Goal: Task Accomplishment & Management: Manage account settings

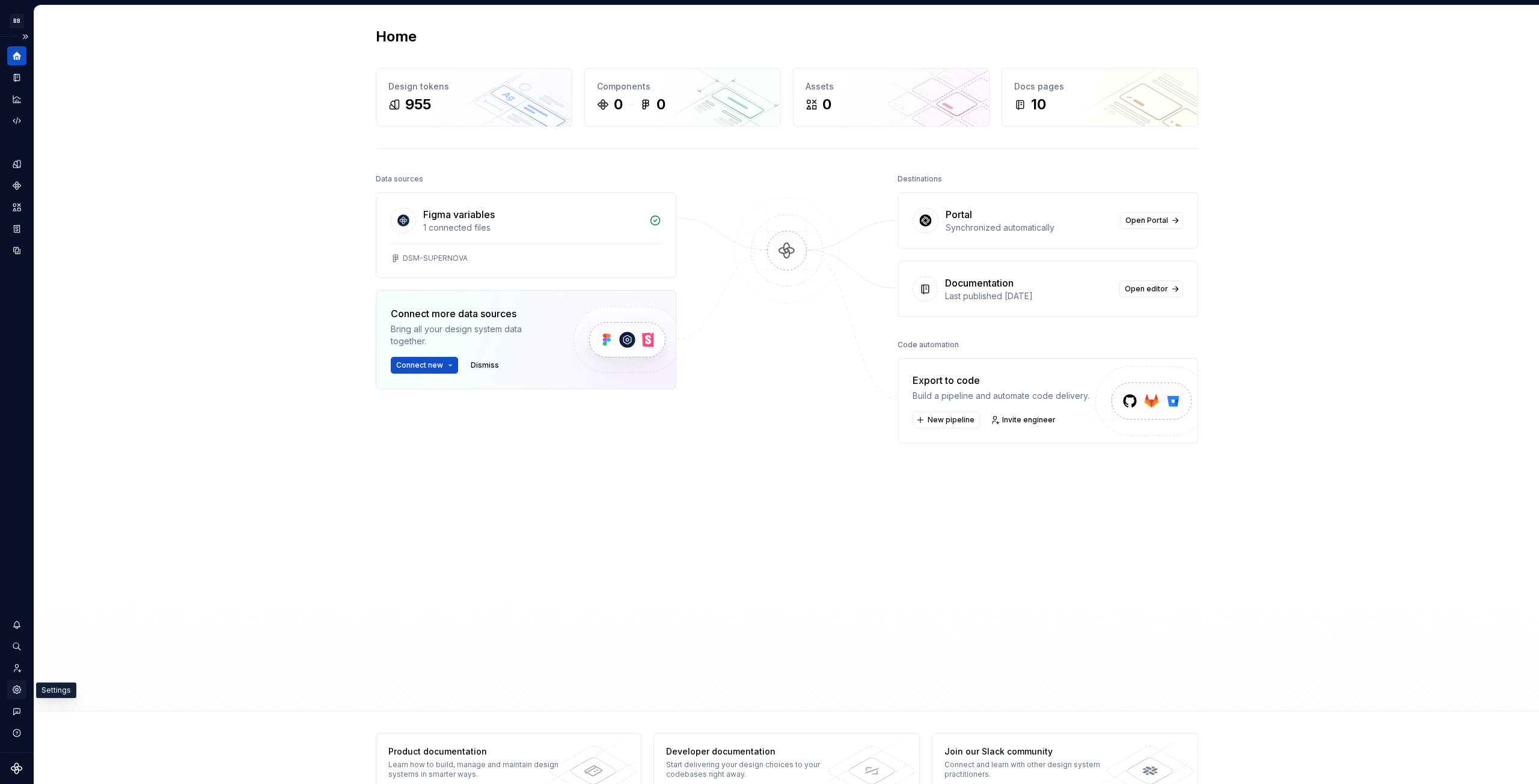
click at [25, 686] on div "Settings" at bounding box center [17, 689] width 19 height 19
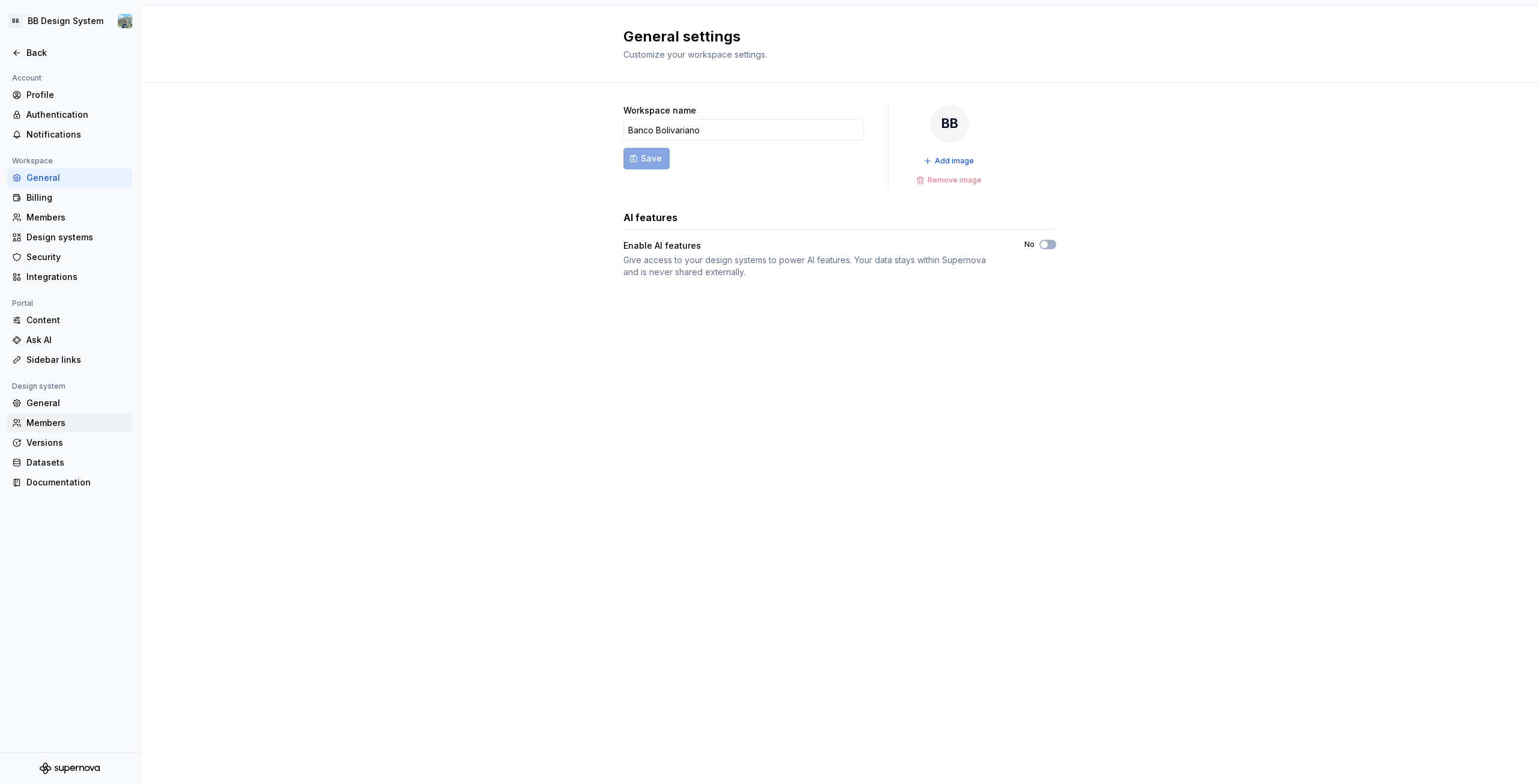
click at [58, 417] on div "Members" at bounding box center [77, 423] width 101 height 12
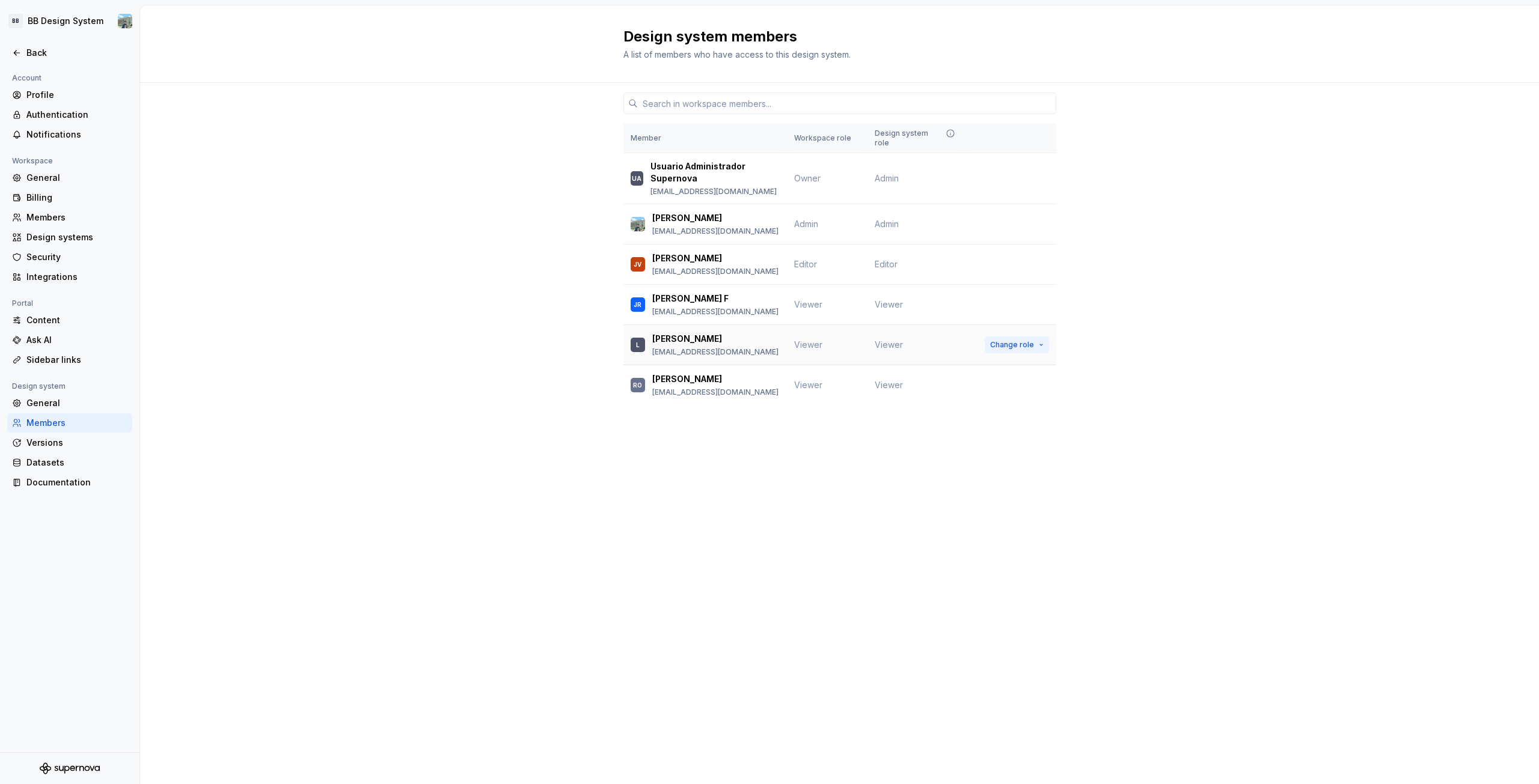
click at [1023, 343] on span "Change role" at bounding box center [1011, 345] width 44 height 10
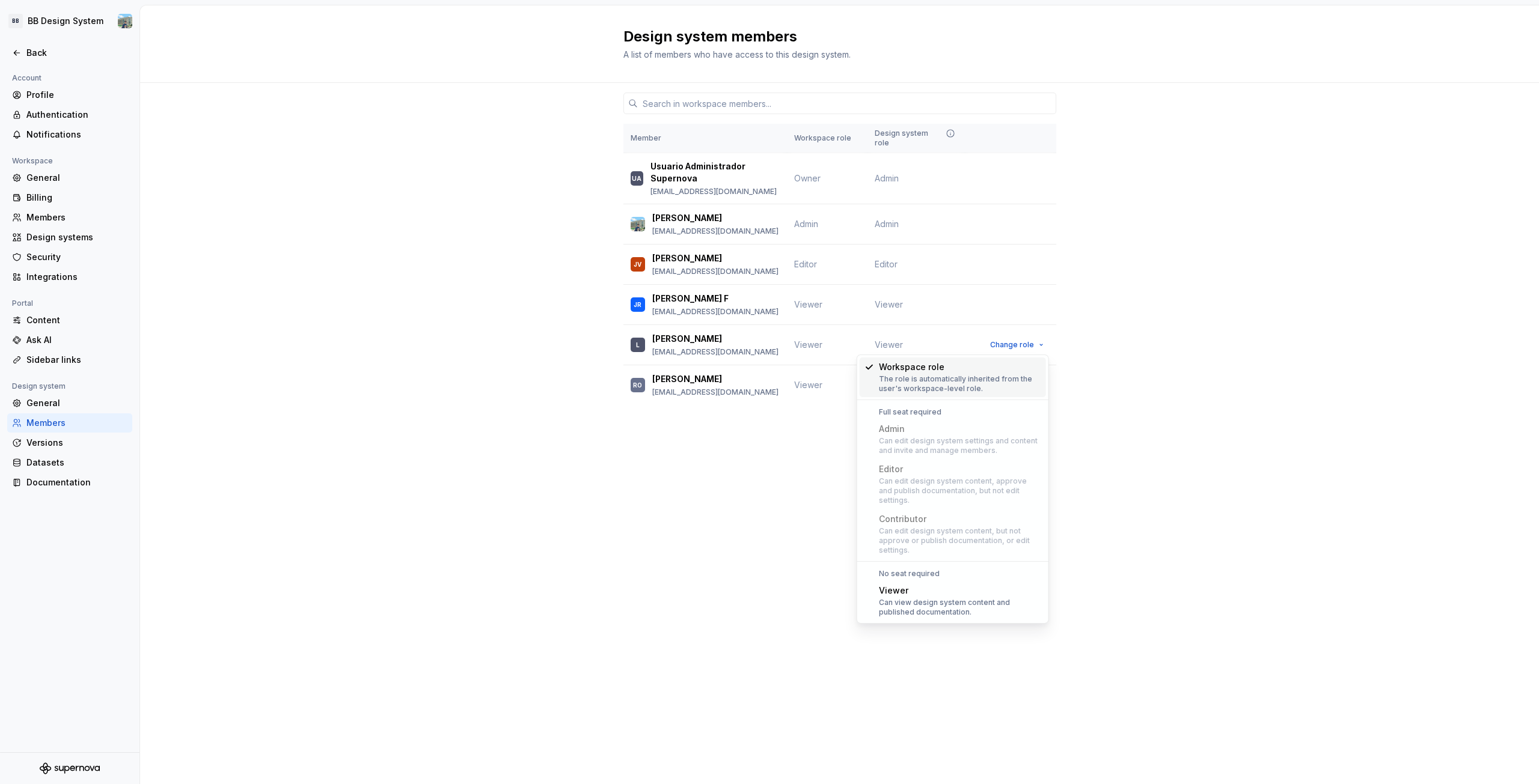
click at [782, 506] on div "Design system members A list of members who have access to this design system. …" at bounding box center [840, 395] width 1399 height 779
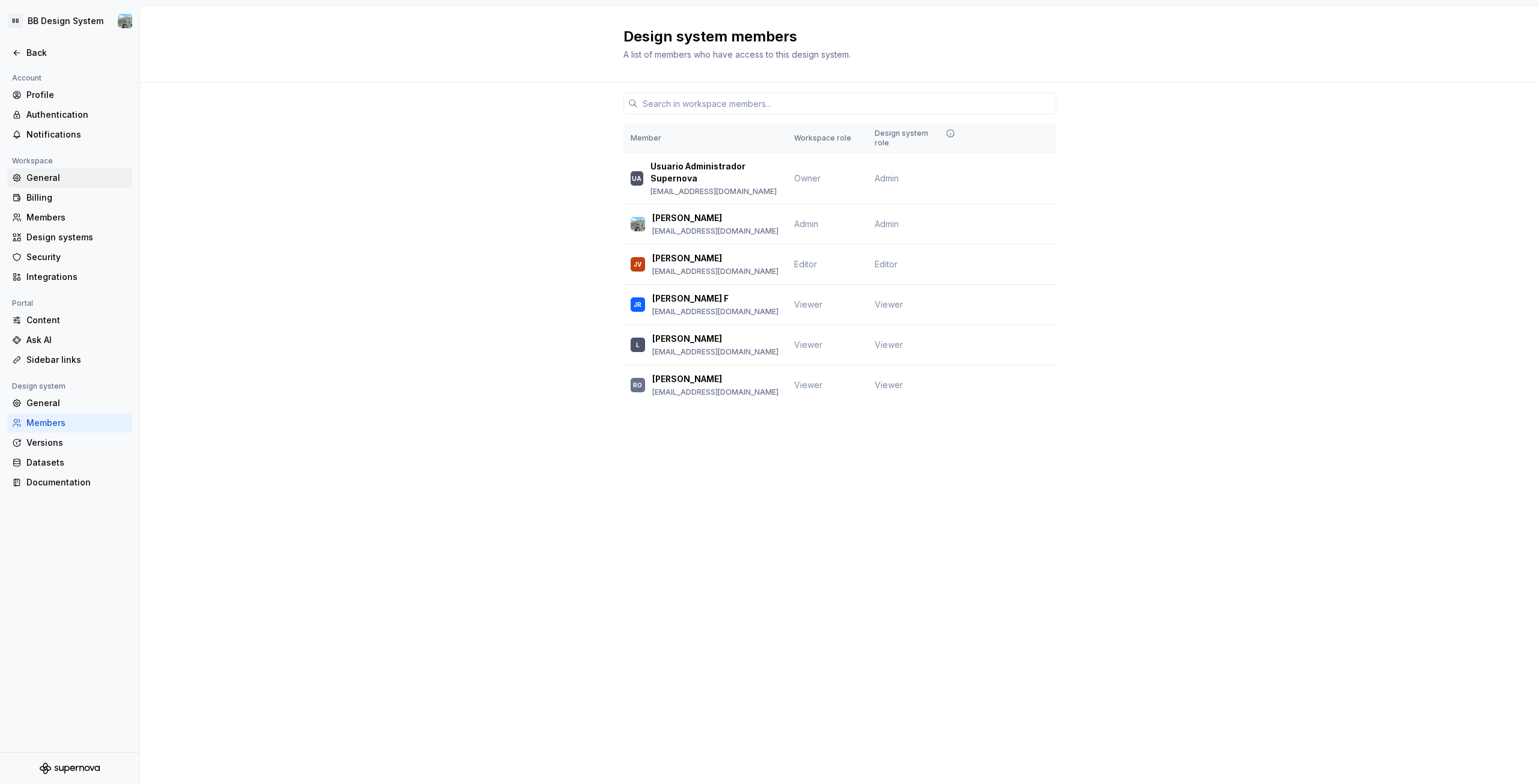
click at [47, 180] on div "General" at bounding box center [77, 178] width 101 height 12
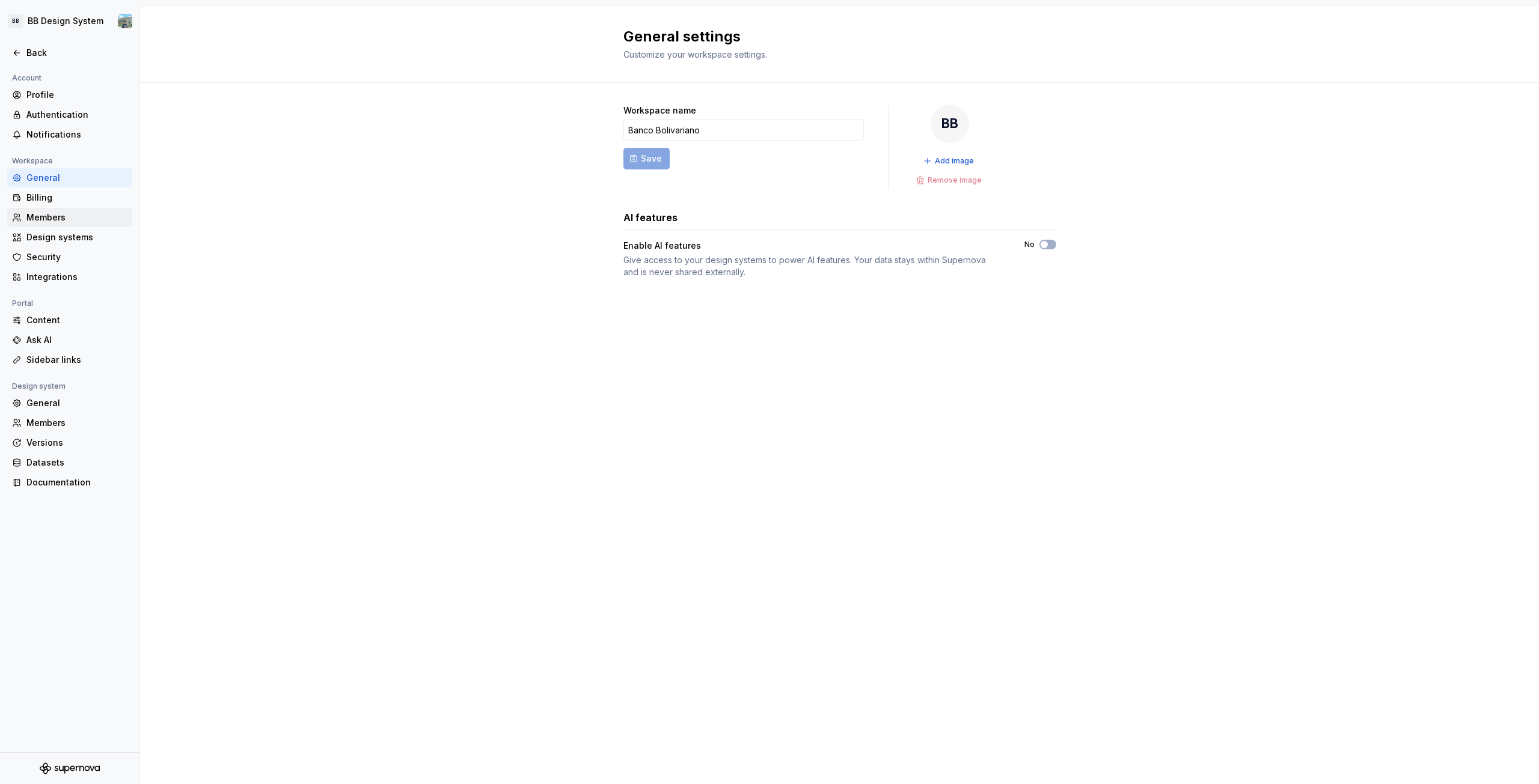
click at [29, 219] on div "Members" at bounding box center [77, 217] width 101 height 12
click at [58, 220] on div "Members" at bounding box center [77, 217] width 101 height 12
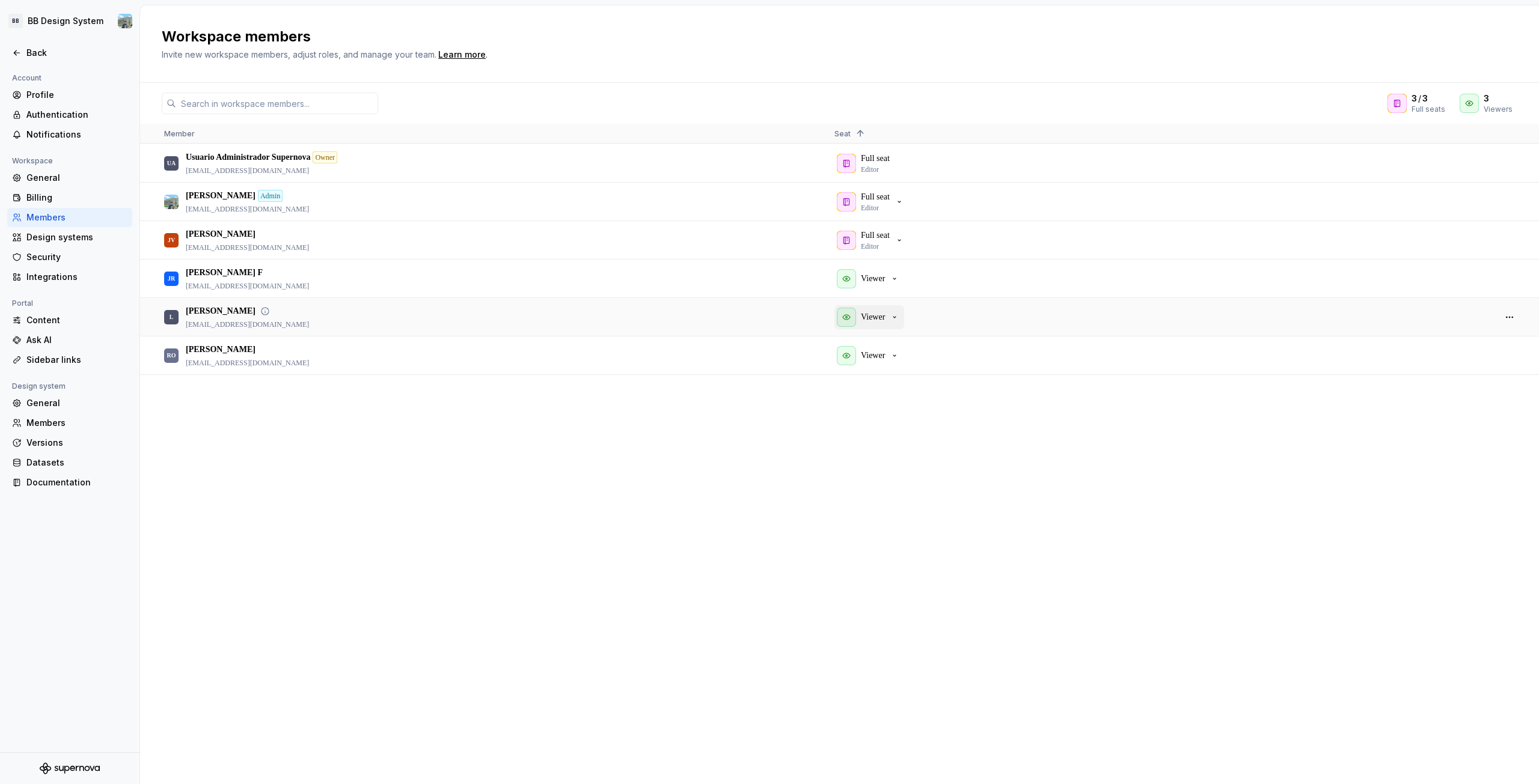
click at [892, 319] on icon "button" at bounding box center [894, 318] width 10 height 10
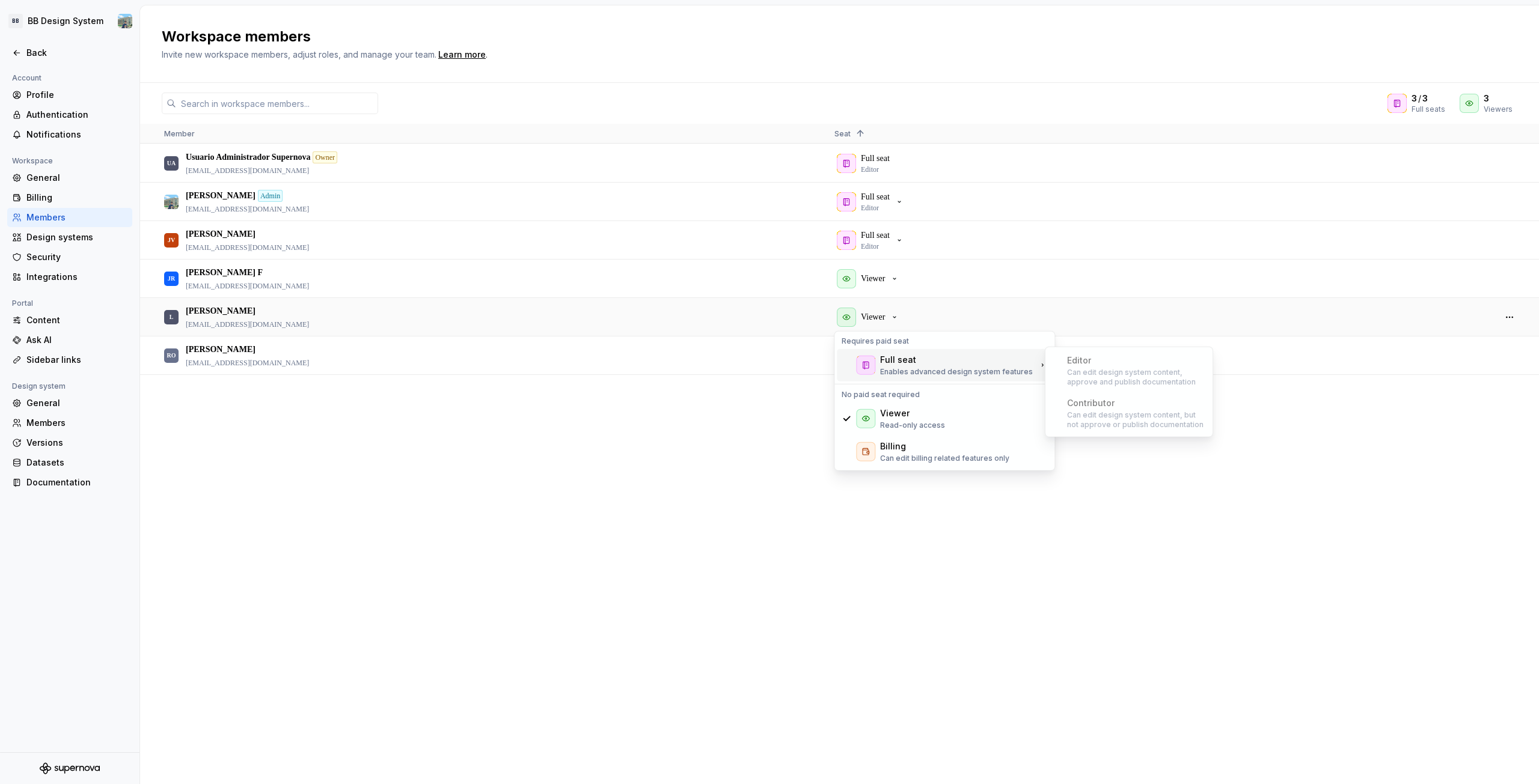
click at [901, 371] on p "Enables advanced design system features" at bounding box center [957, 373] width 153 height 10
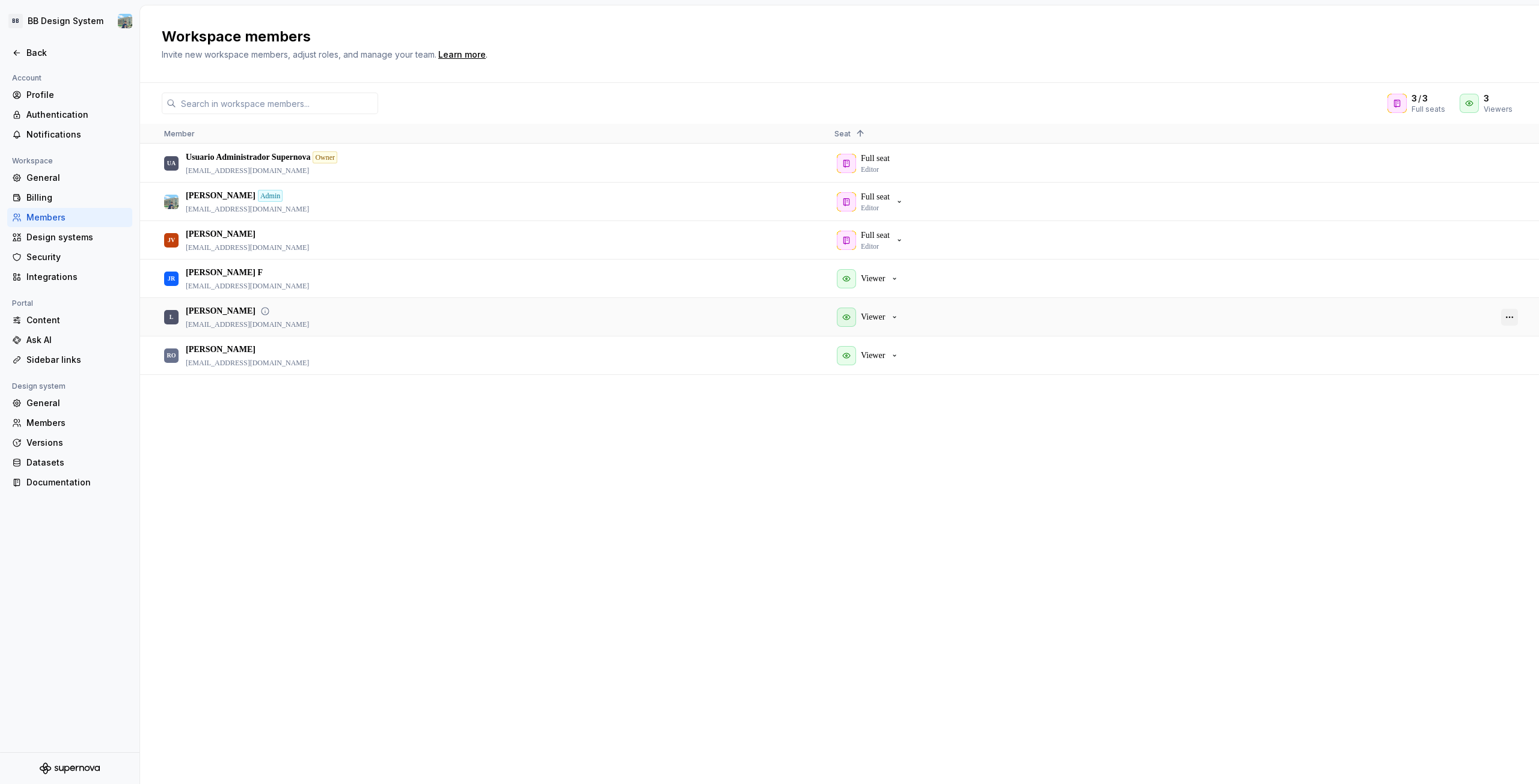
click at [1505, 314] on button "button" at bounding box center [1509, 317] width 17 height 17
click at [889, 501] on div "UA Usuario Administrador Supernova Owner apl_admin_supernova@bolivariano.com Fu…" at bounding box center [840, 464] width 1399 height 640
click at [902, 199] on icon "button" at bounding box center [899, 202] width 10 height 10
click at [894, 458] on div "UA Usuario Administrador Supernova Owner apl_admin_supernova@bolivariano.com Fu…" at bounding box center [840, 464] width 1399 height 640
click at [90, 232] on div "Design systems" at bounding box center [77, 237] width 101 height 12
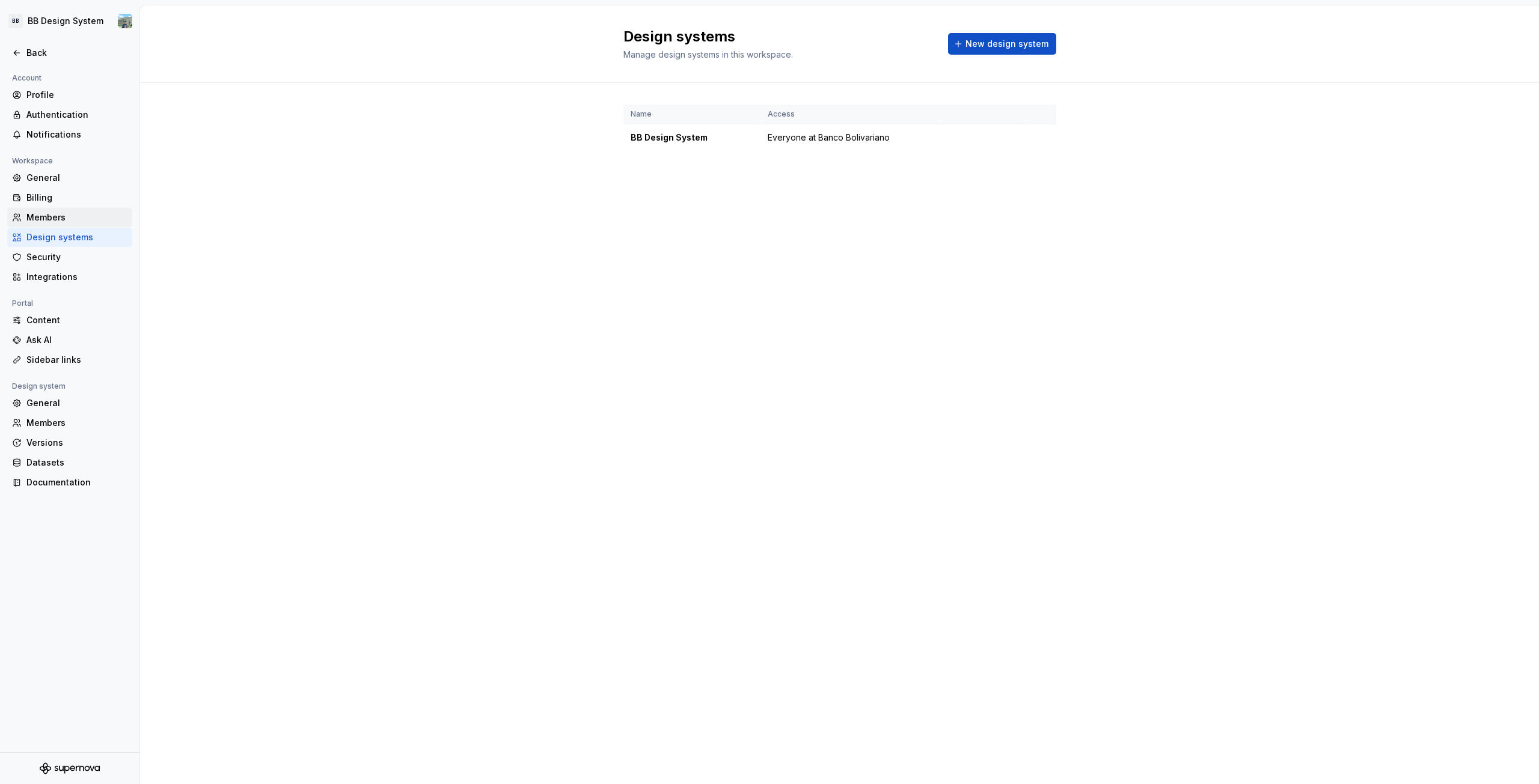
click at [29, 223] on div "Members" at bounding box center [70, 217] width 125 height 19
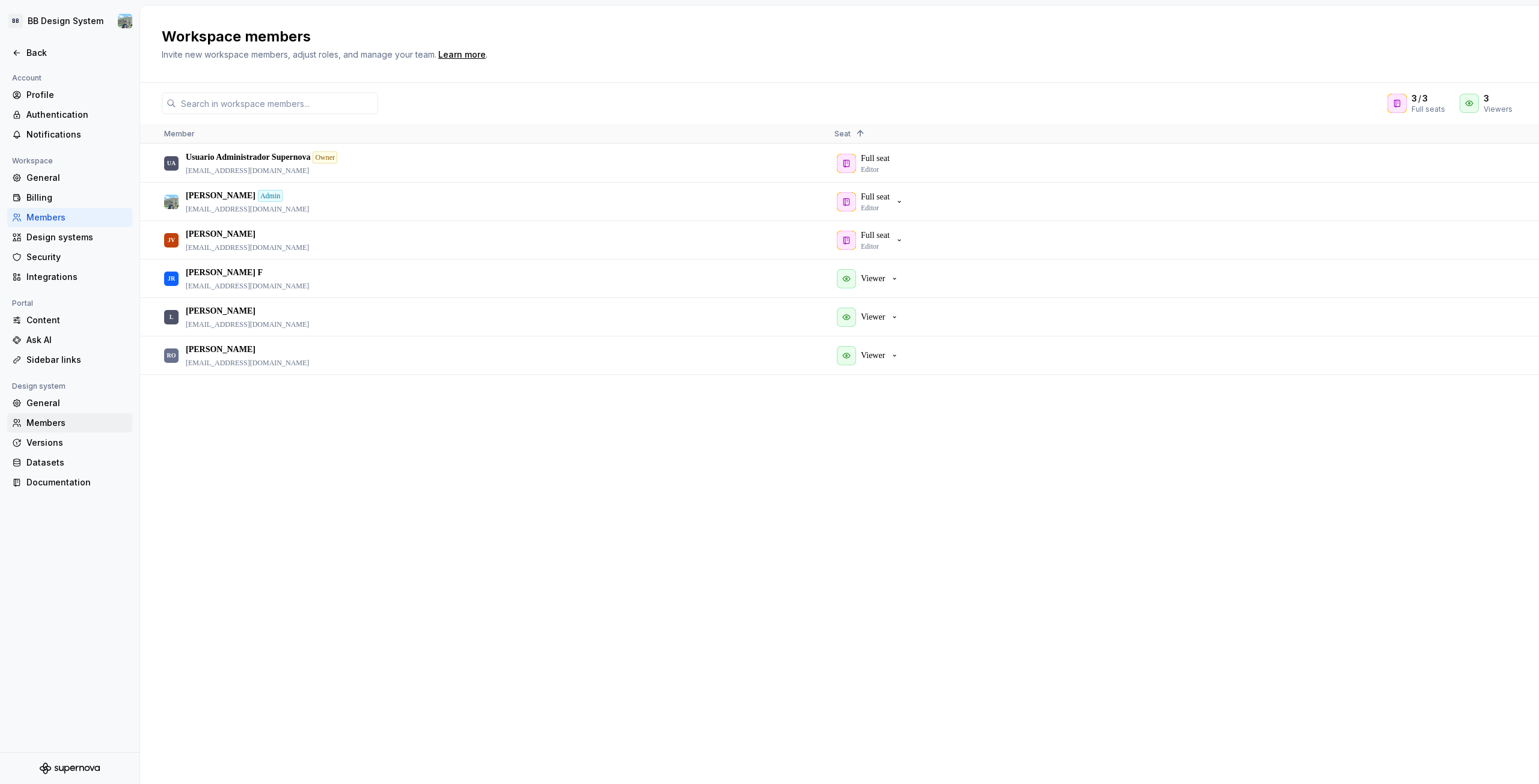
click at [57, 420] on div "Members" at bounding box center [77, 423] width 101 height 12
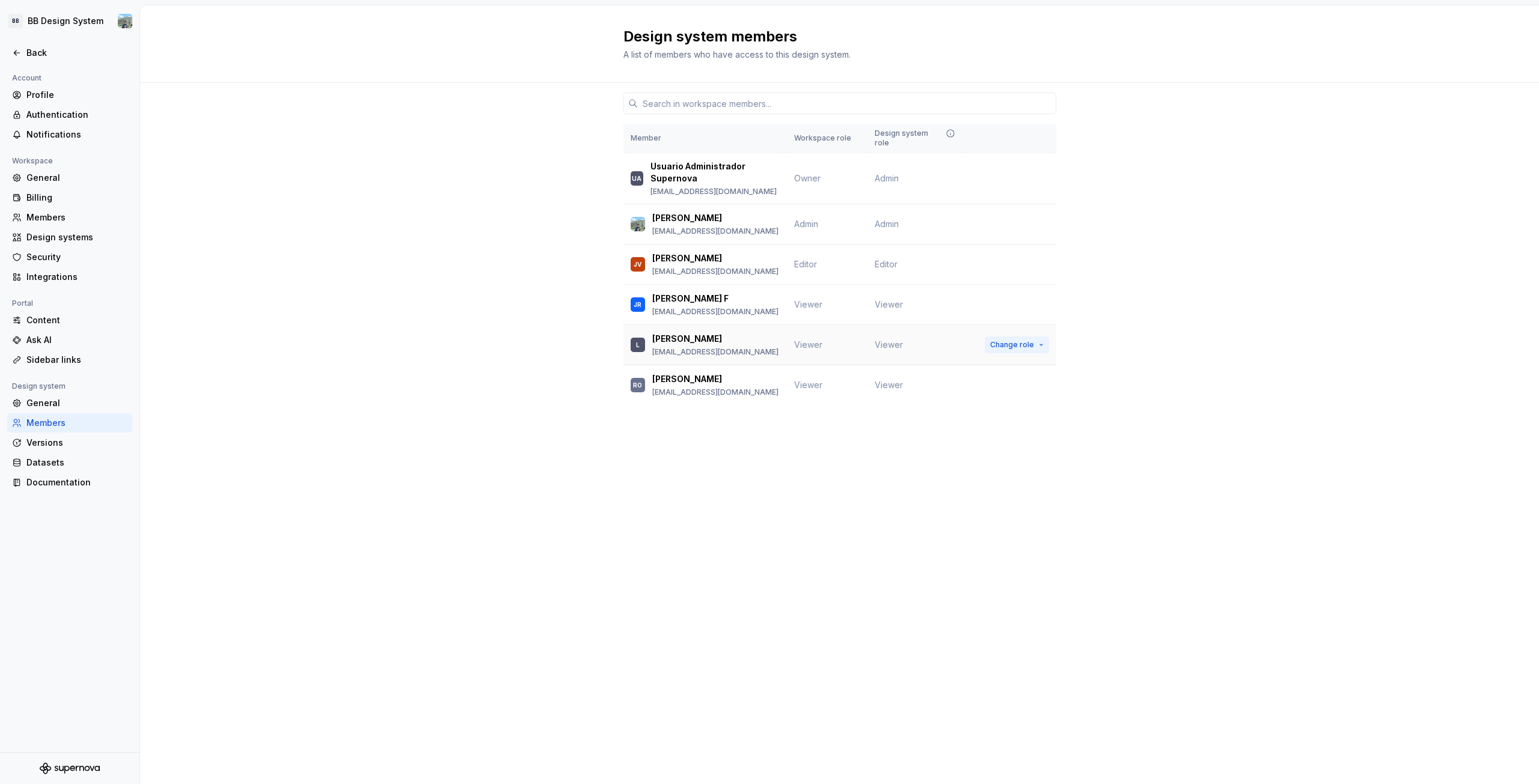
click at [1017, 344] on span "Change role" at bounding box center [1011, 345] width 44 height 10
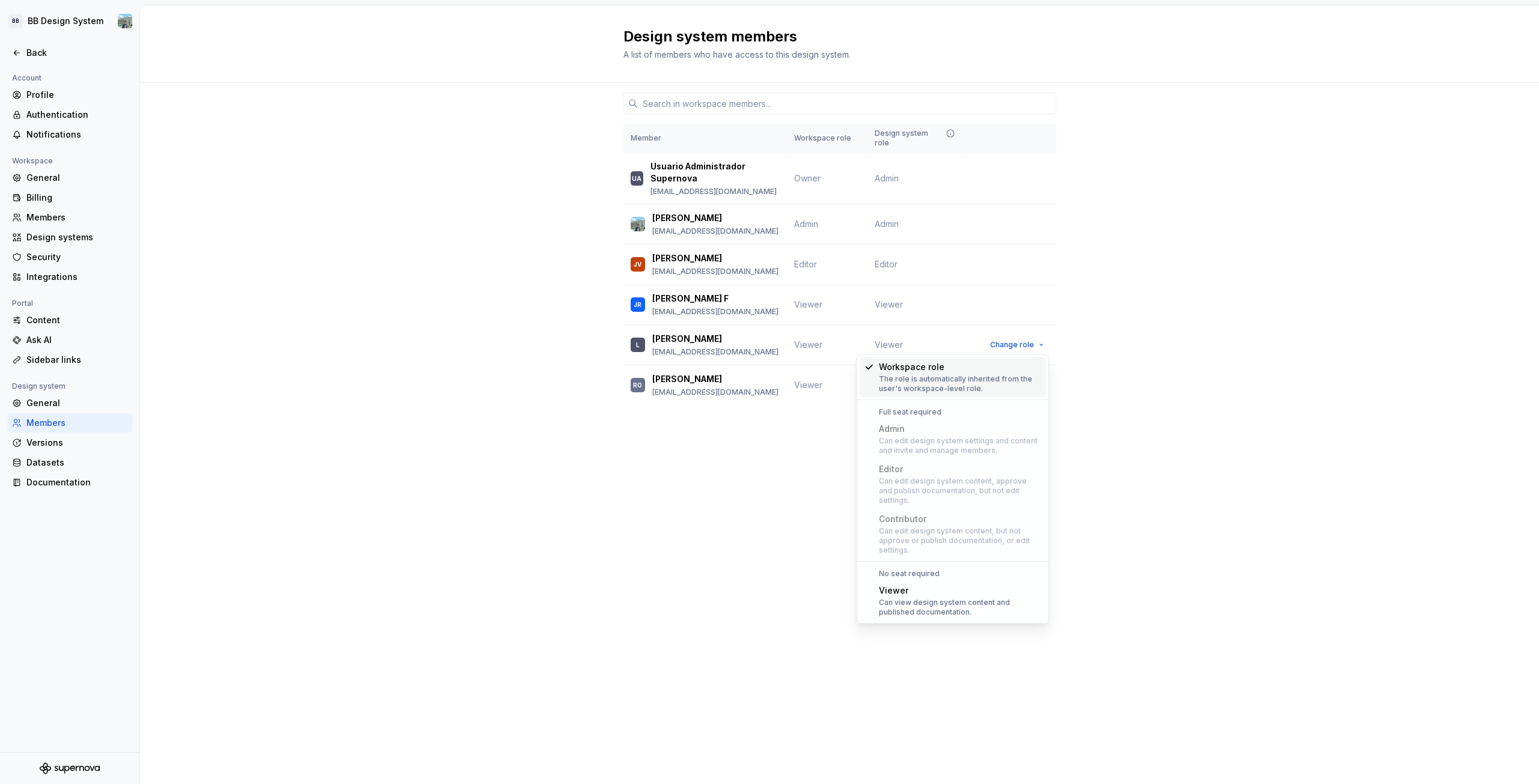
drag, startPoint x: 787, startPoint y: 514, endPoint x: 791, endPoint y: 506, distance: 8.9
click at [787, 511] on div "Design system members A list of members who have access to this design system. …" at bounding box center [840, 395] width 1399 height 779
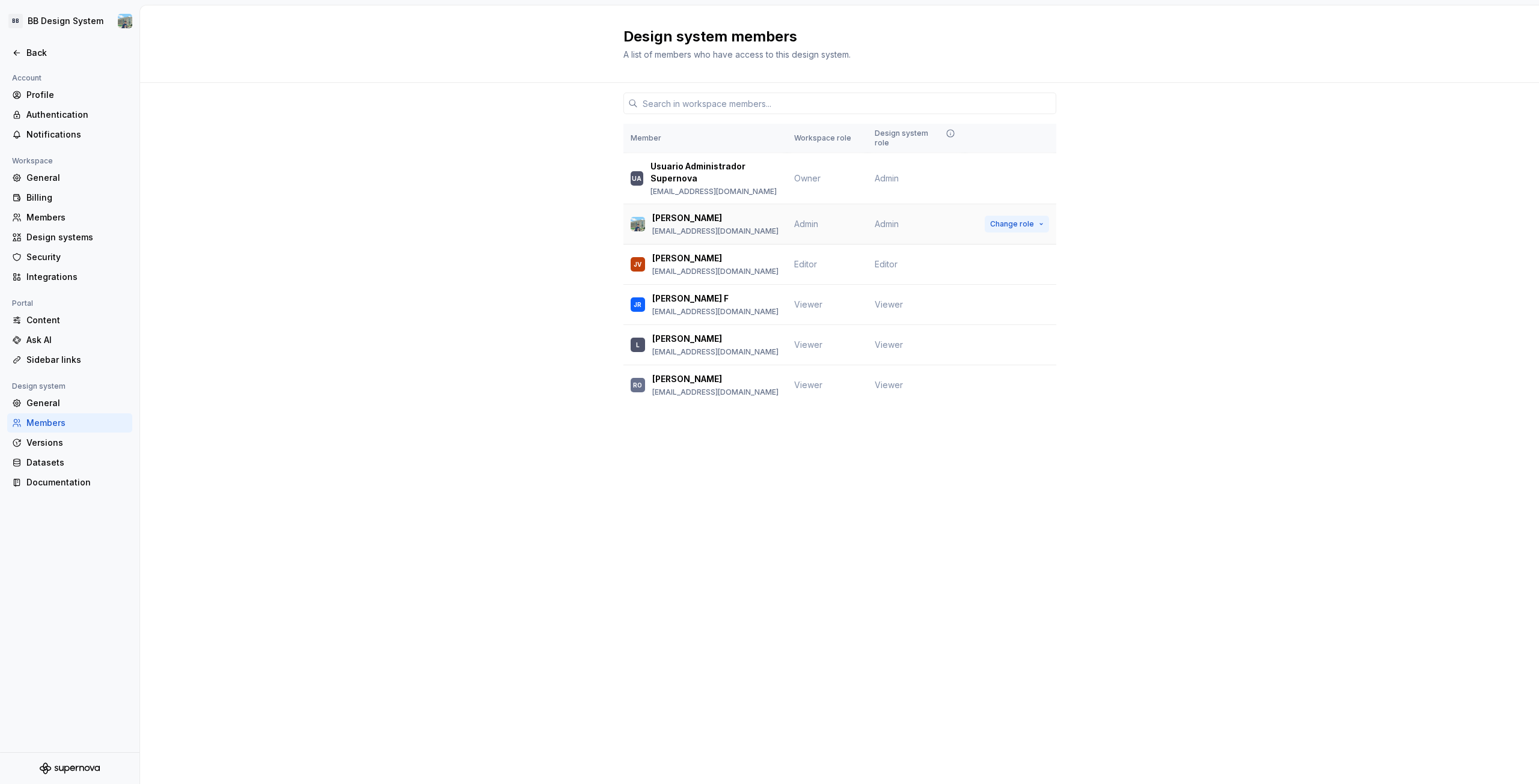
click at [1004, 223] on span "Change role" at bounding box center [1011, 224] width 44 height 10
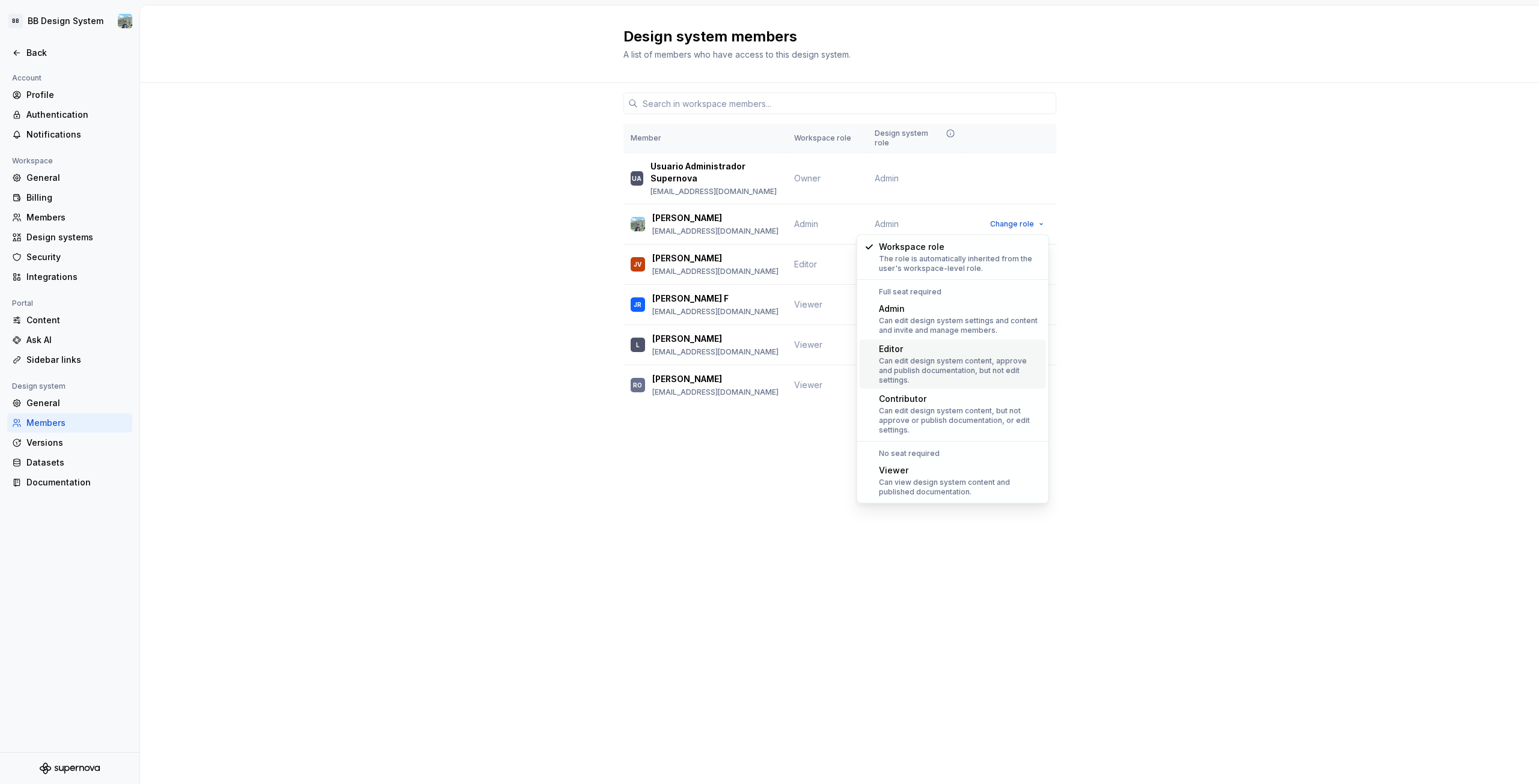
click at [913, 362] on div "Can edit design system content, approve and publish documentation, but not edit…" at bounding box center [960, 371] width 163 height 29
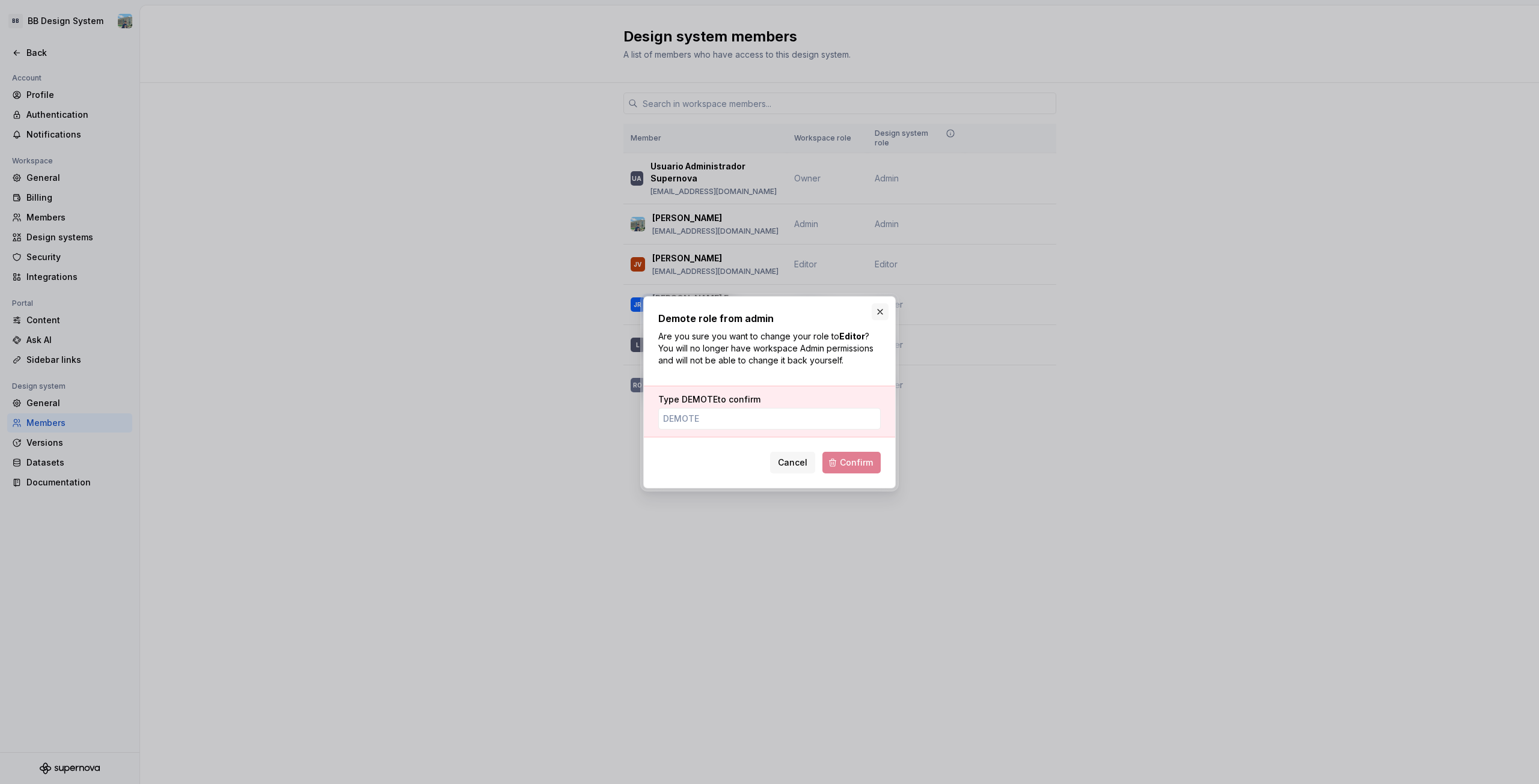
click at [873, 317] on button "button" at bounding box center [879, 312] width 17 height 17
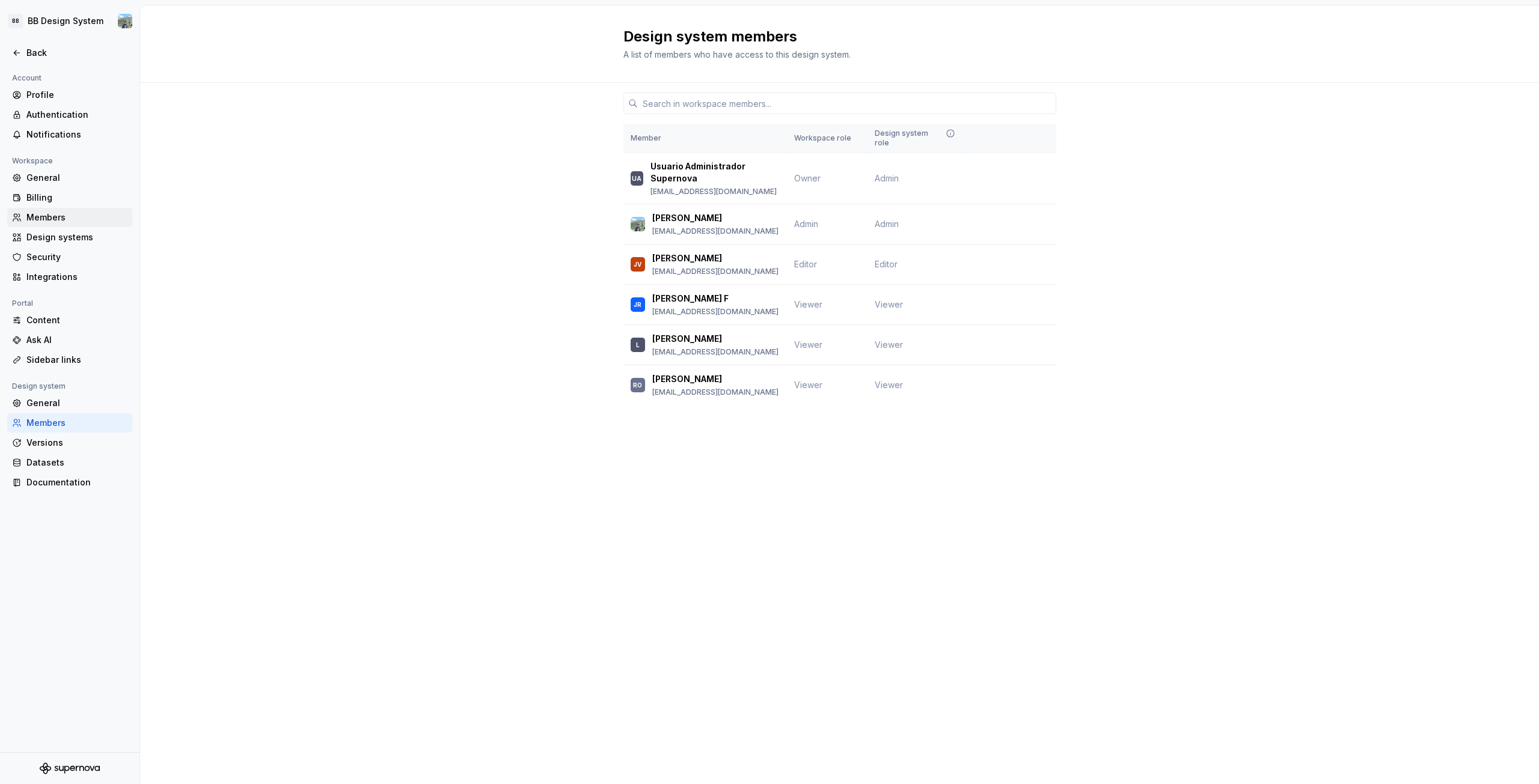
click at [38, 223] on div "Members" at bounding box center [70, 217] width 125 height 19
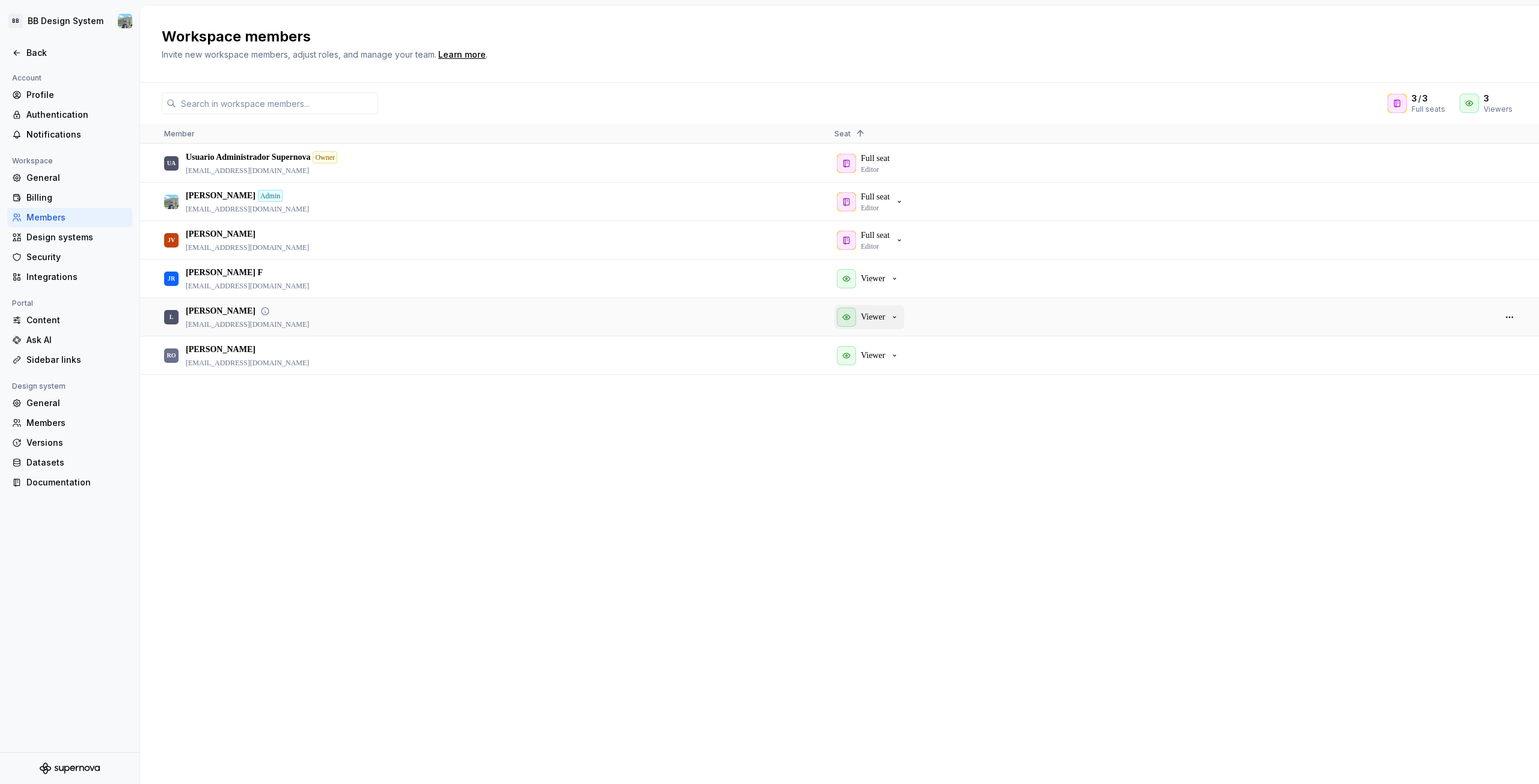
click at [894, 315] on icon "button" at bounding box center [894, 318] width 10 height 10
click at [1500, 314] on div at bounding box center [1509, 317] width 29 height 37
click at [1507, 314] on button "button" at bounding box center [1509, 317] width 17 height 17
click at [1438, 328] on span "Make admin" at bounding box center [1446, 329] width 56 height 22
click at [1002, 438] on div "UA Usuario Administrador Supernova Owner apl_admin_supernova@bolivariano.com Fu…" at bounding box center [840, 464] width 1399 height 640
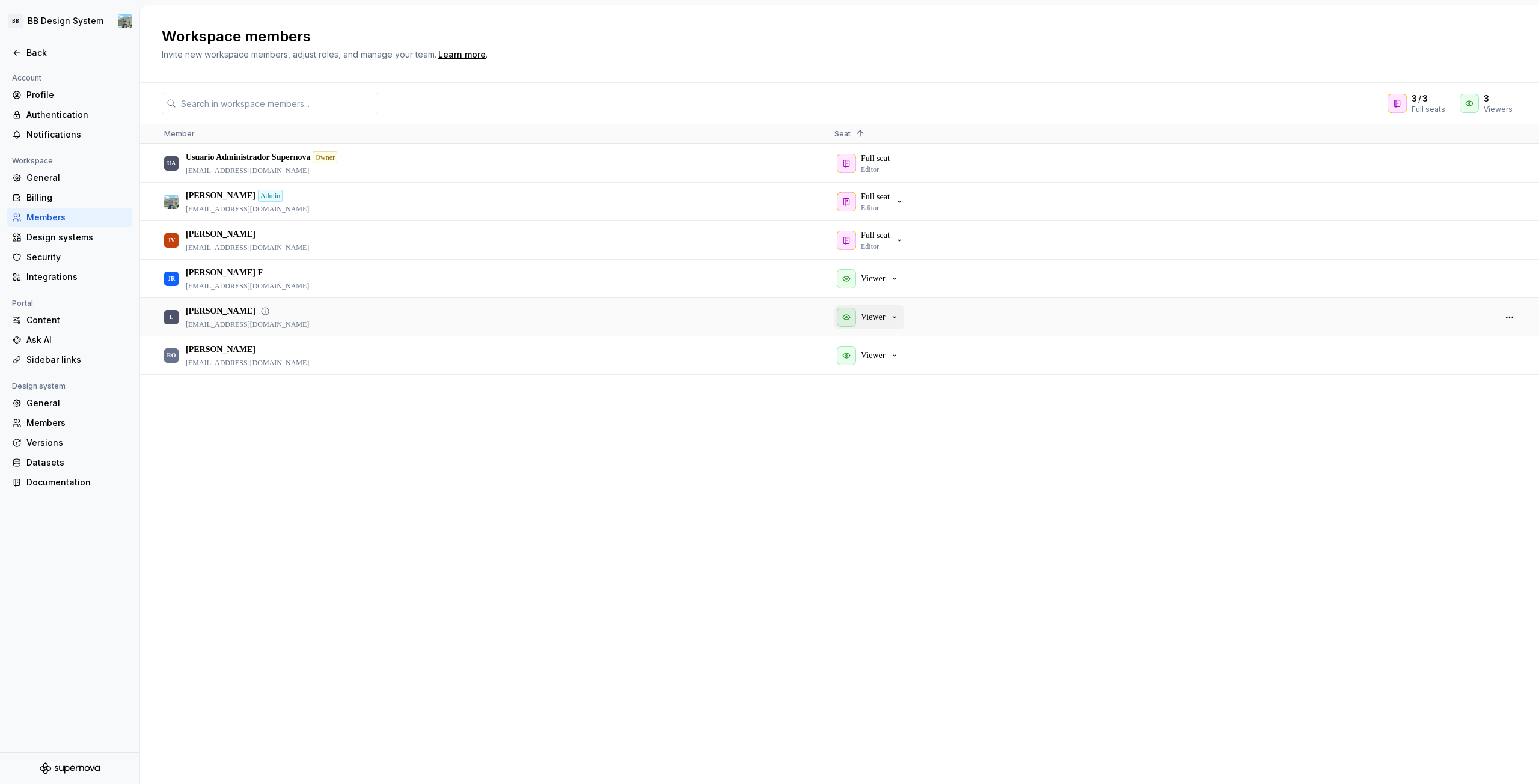
click at [890, 317] on div "Viewer" at bounding box center [867, 317] width 62 height 19
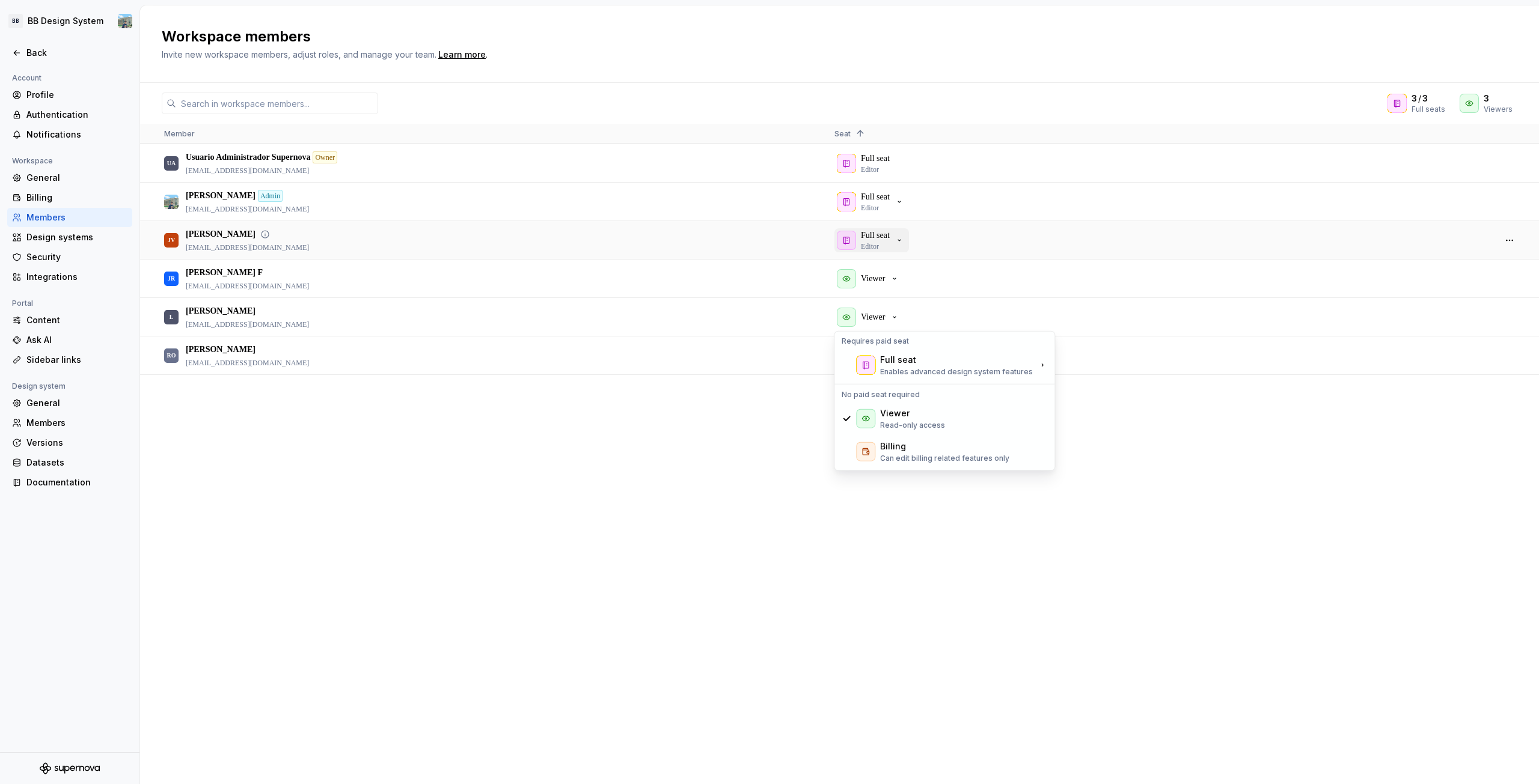
click at [896, 242] on icon "button" at bounding box center [899, 241] width 10 height 10
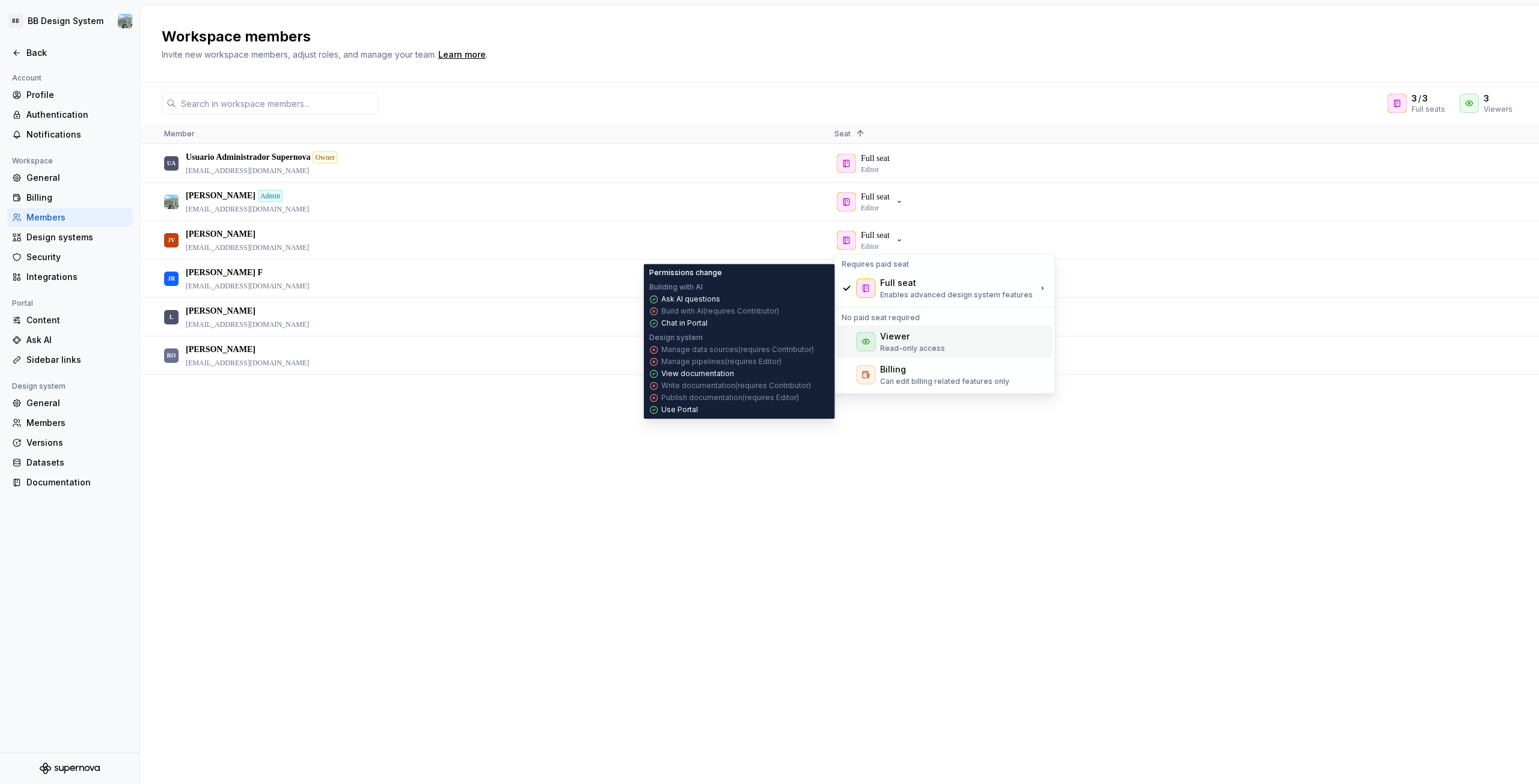
click at [903, 341] on div "Viewer" at bounding box center [894, 336] width 29 height 12
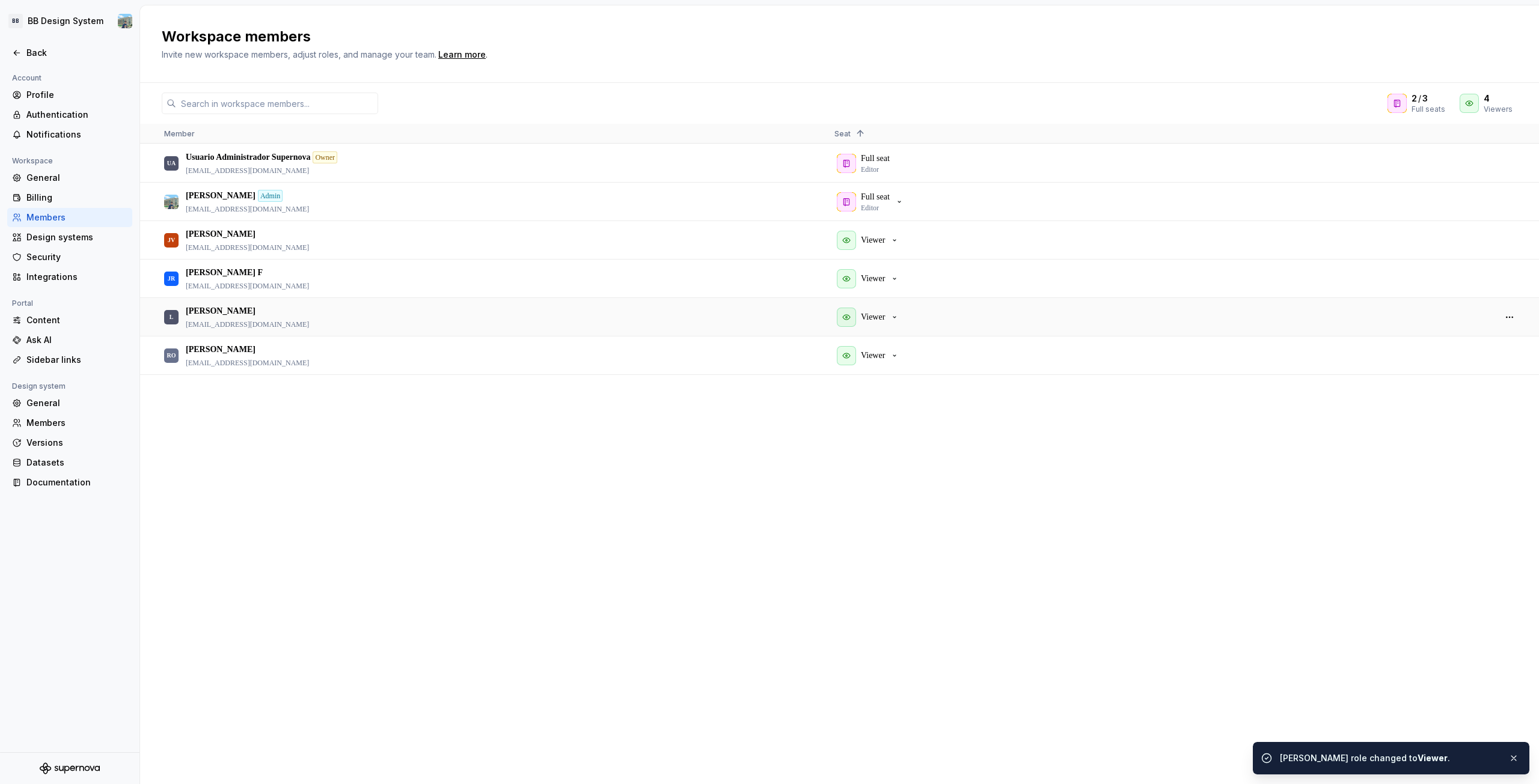
click at [889, 317] on div "Viewer" at bounding box center [867, 317] width 62 height 19
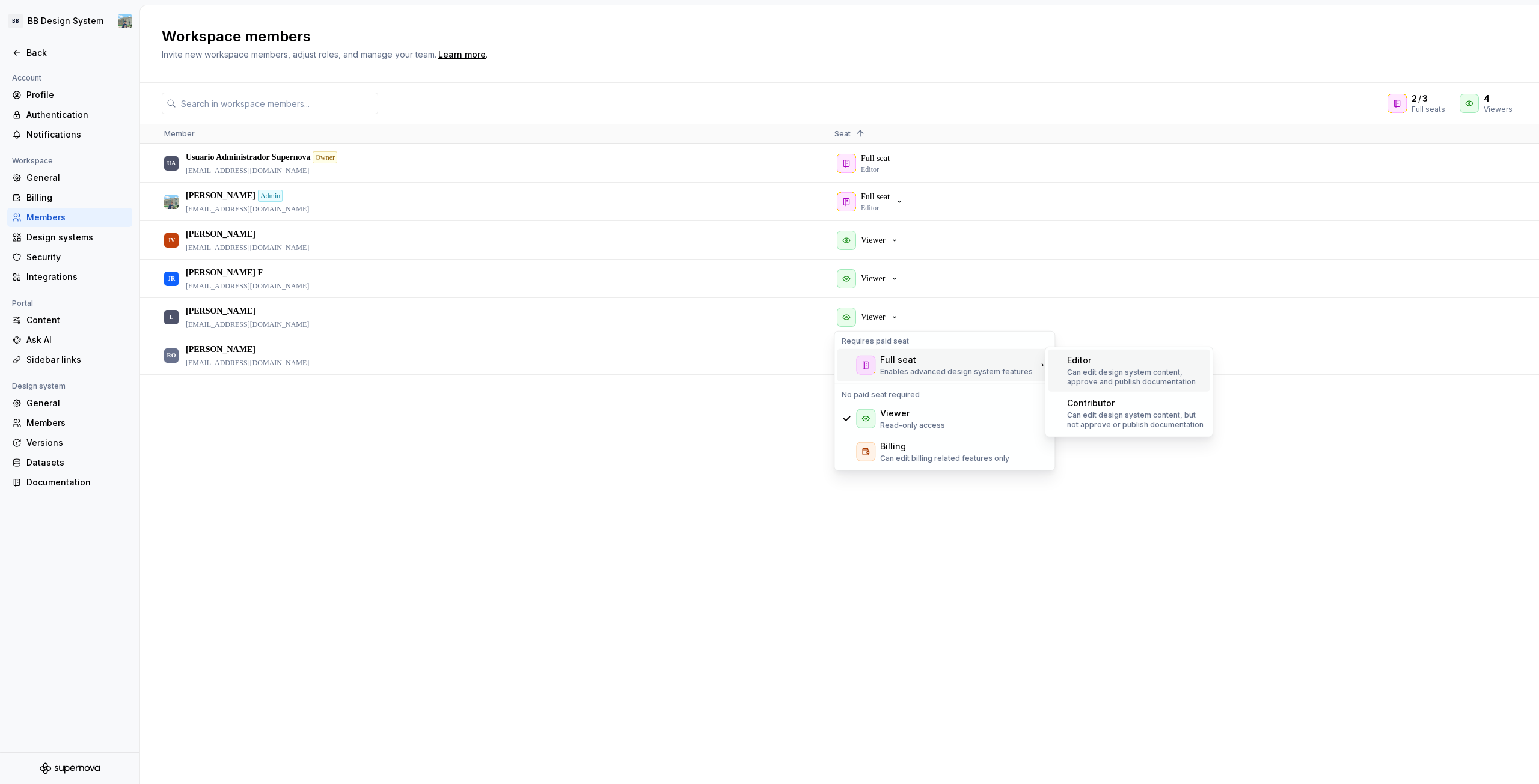
click at [1081, 373] on p "Can edit design system content, approve and publish documentation" at bounding box center [1136, 377] width 139 height 19
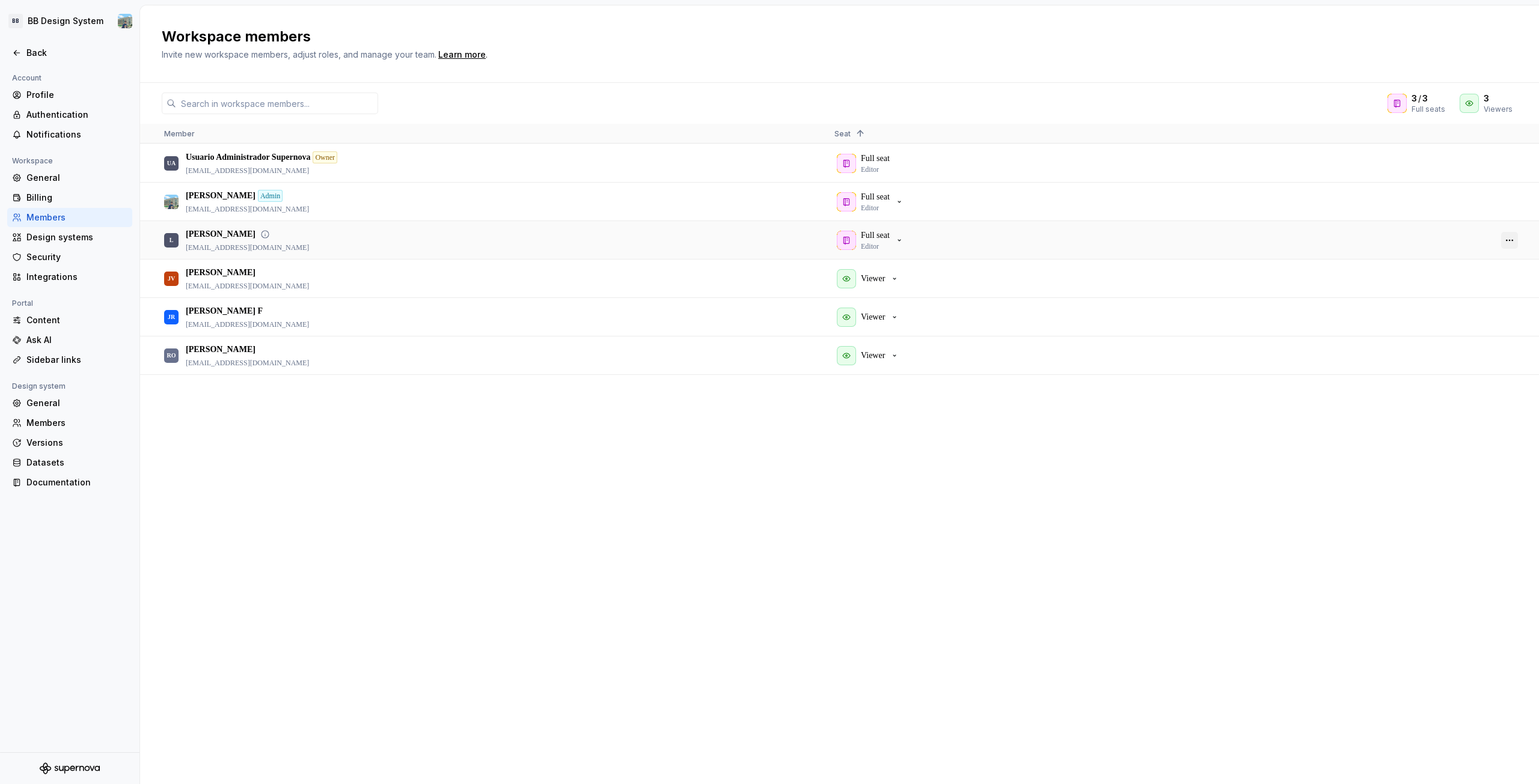
click at [1508, 236] on button "button" at bounding box center [1509, 241] width 17 height 17
click at [1483, 253] on span "Context Menu" at bounding box center [1482, 251] width 5 height 22
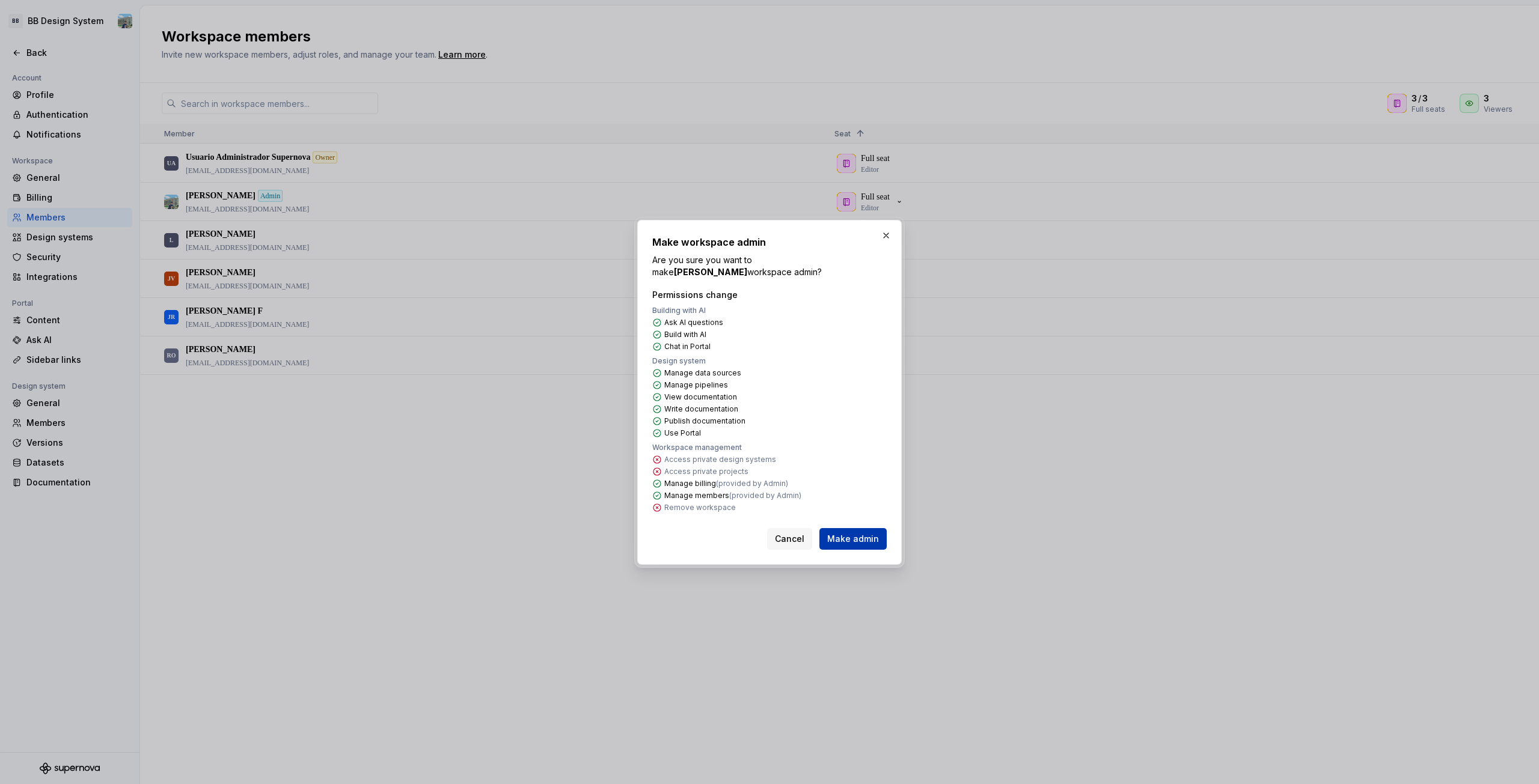
click at [836, 538] on span "Make admin" at bounding box center [853, 539] width 51 height 12
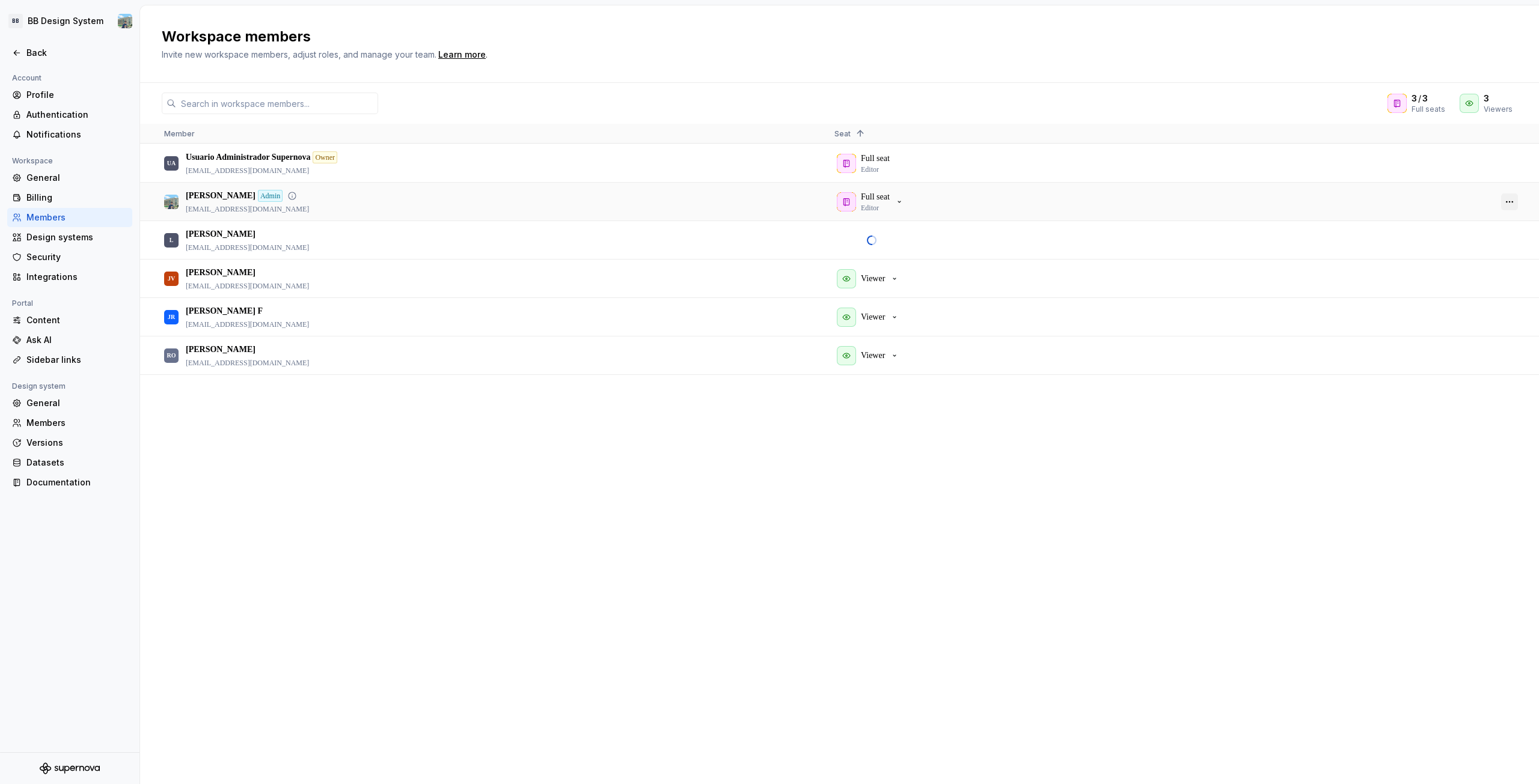
click at [1507, 197] on button "button" at bounding box center [1509, 202] width 17 height 17
click at [1502, 241] on button "button" at bounding box center [1509, 241] width 17 height 17
click at [1502, 256] on span "Revoke admin" at bounding box center [1489, 256] width 63 height 22
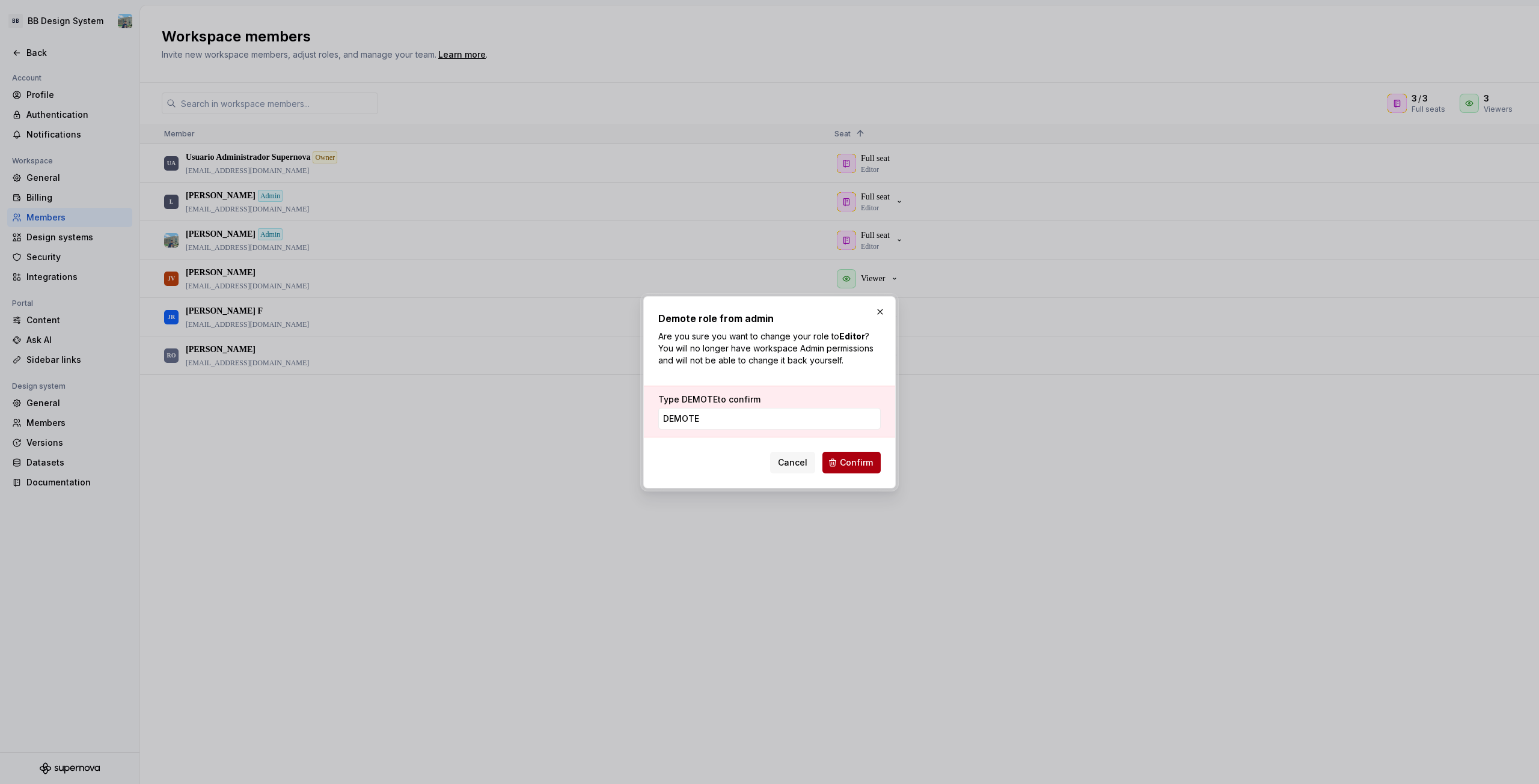
type input "DEMOTE"
click at [860, 464] on span "Confirm" at bounding box center [856, 463] width 33 height 12
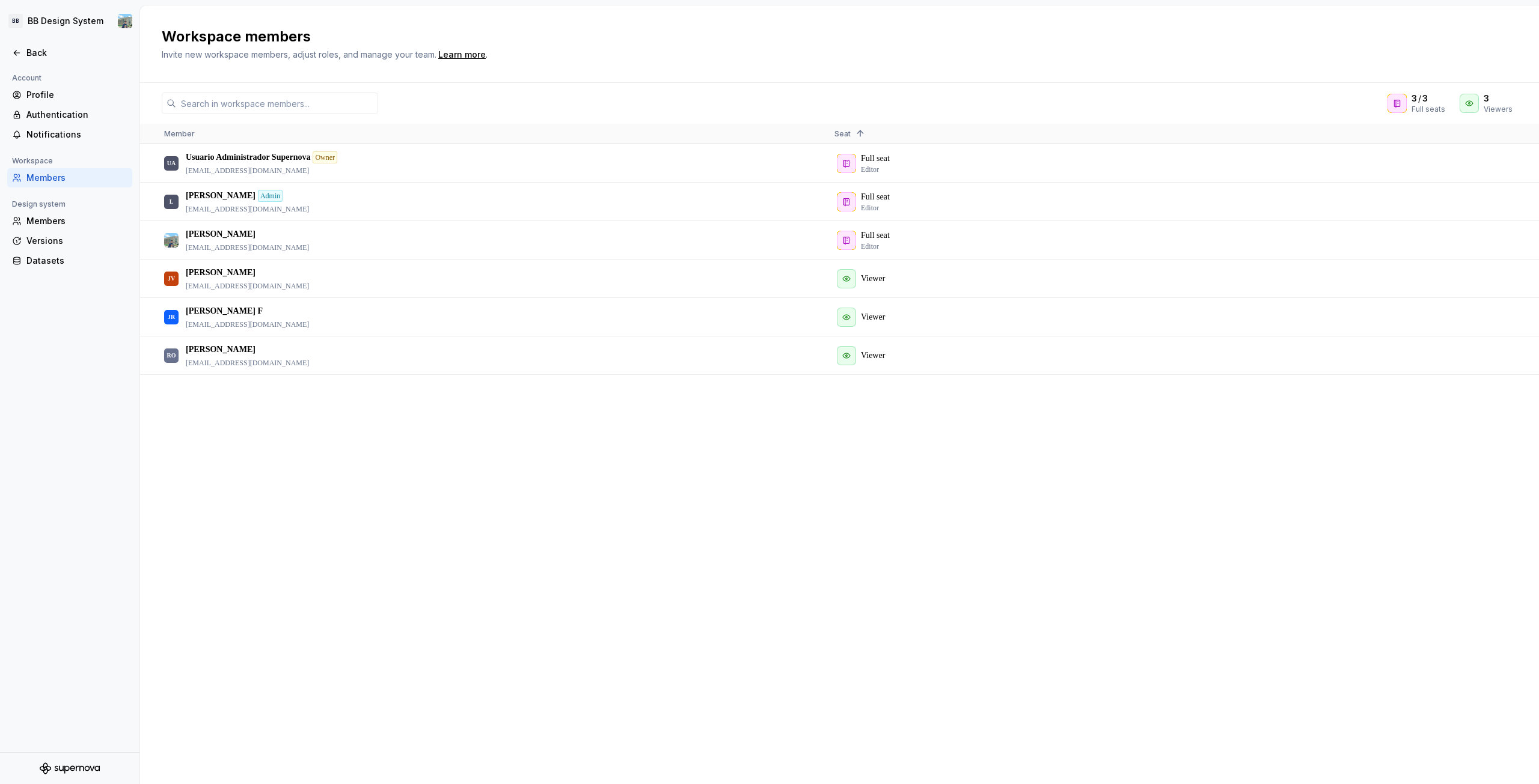
click at [747, 527] on div "UA Usuario Administrador Supernova Owner apl_admin_supernova@bolivariano.com Fu…" at bounding box center [840, 464] width 1399 height 640
click at [18, 51] on icon at bounding box center [17, 53] width 10 height 10
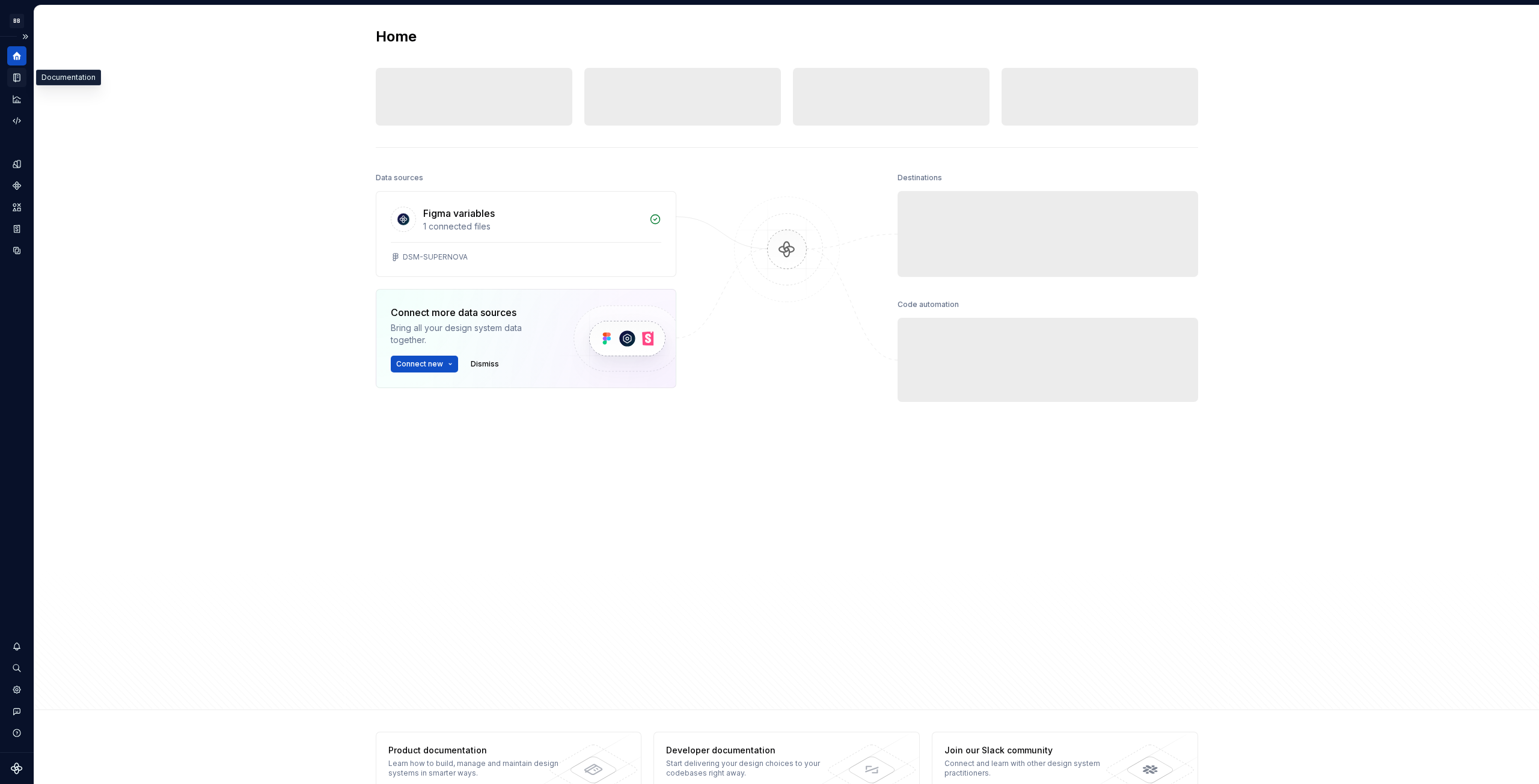
click at [18, 77] on icon "Documentation" at bounding box center [18, 78] width 5 height 7
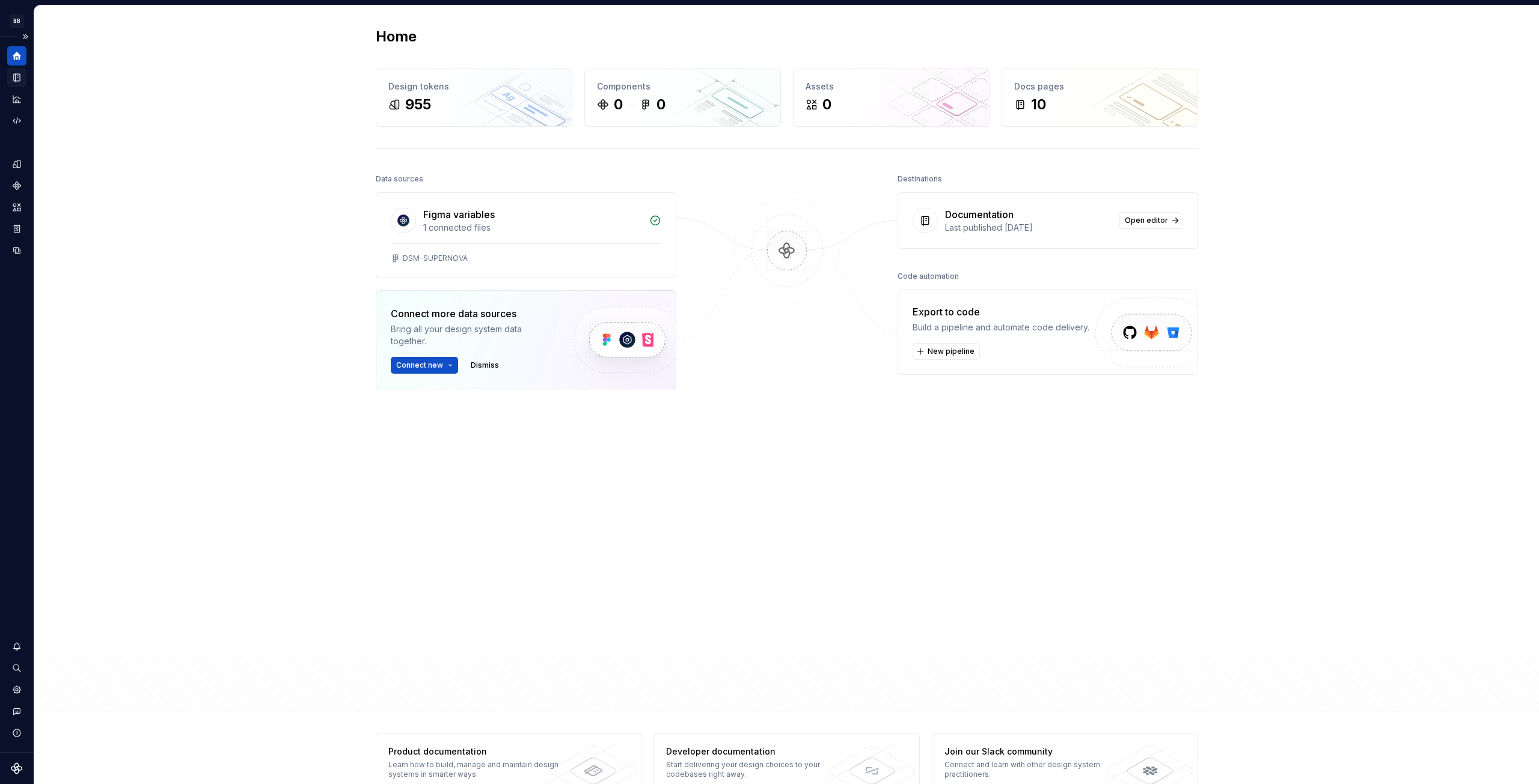
click at [17, 77] on icon "Documentation" at bounding box center [18, 78] width 5 height 7
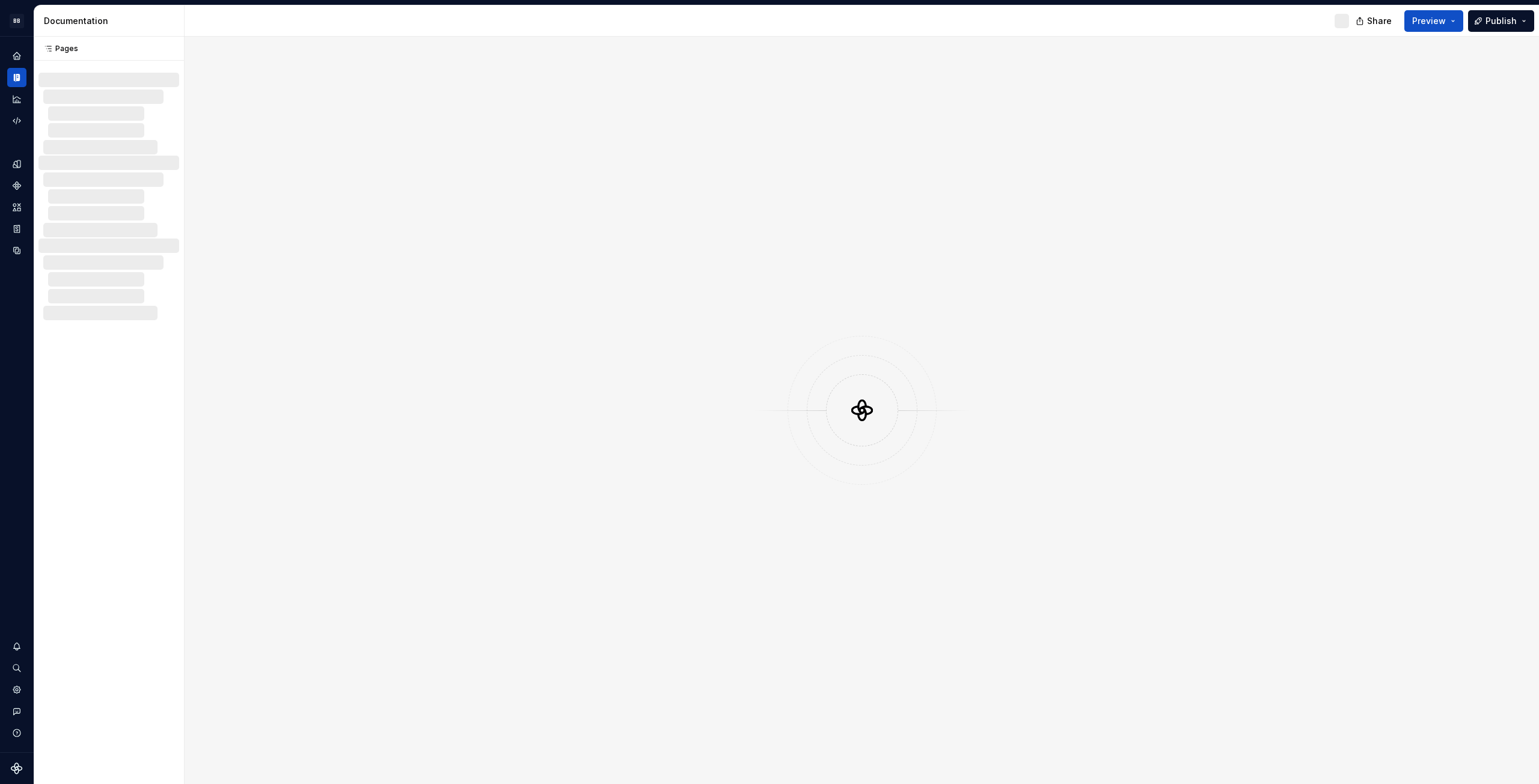
click at [1108, 456] on div at bounding box center [861, 410] width 1354 height 747
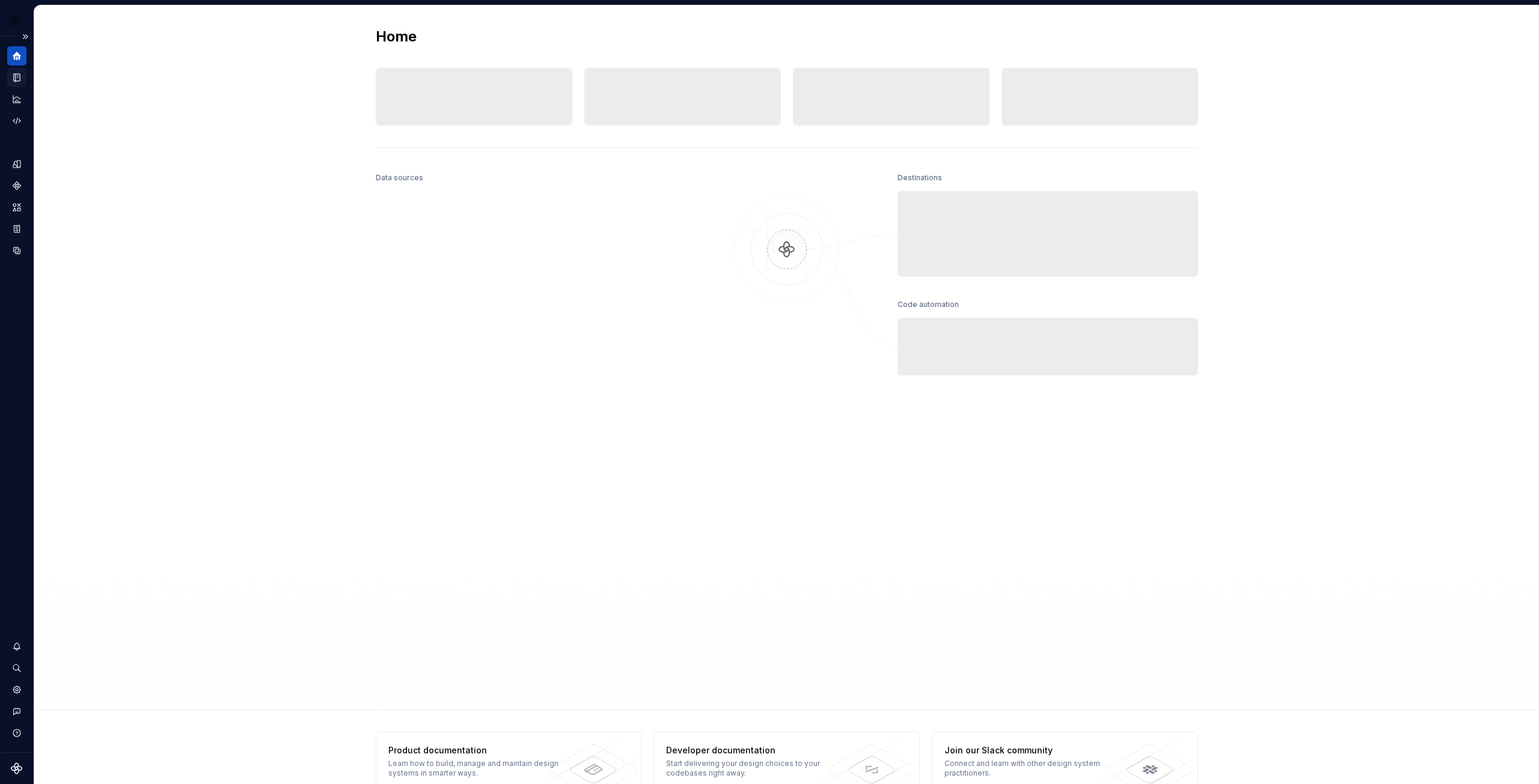
click at [18, 82] on icon "Documentation" at bounding box center [17, 77] width 11 height 11
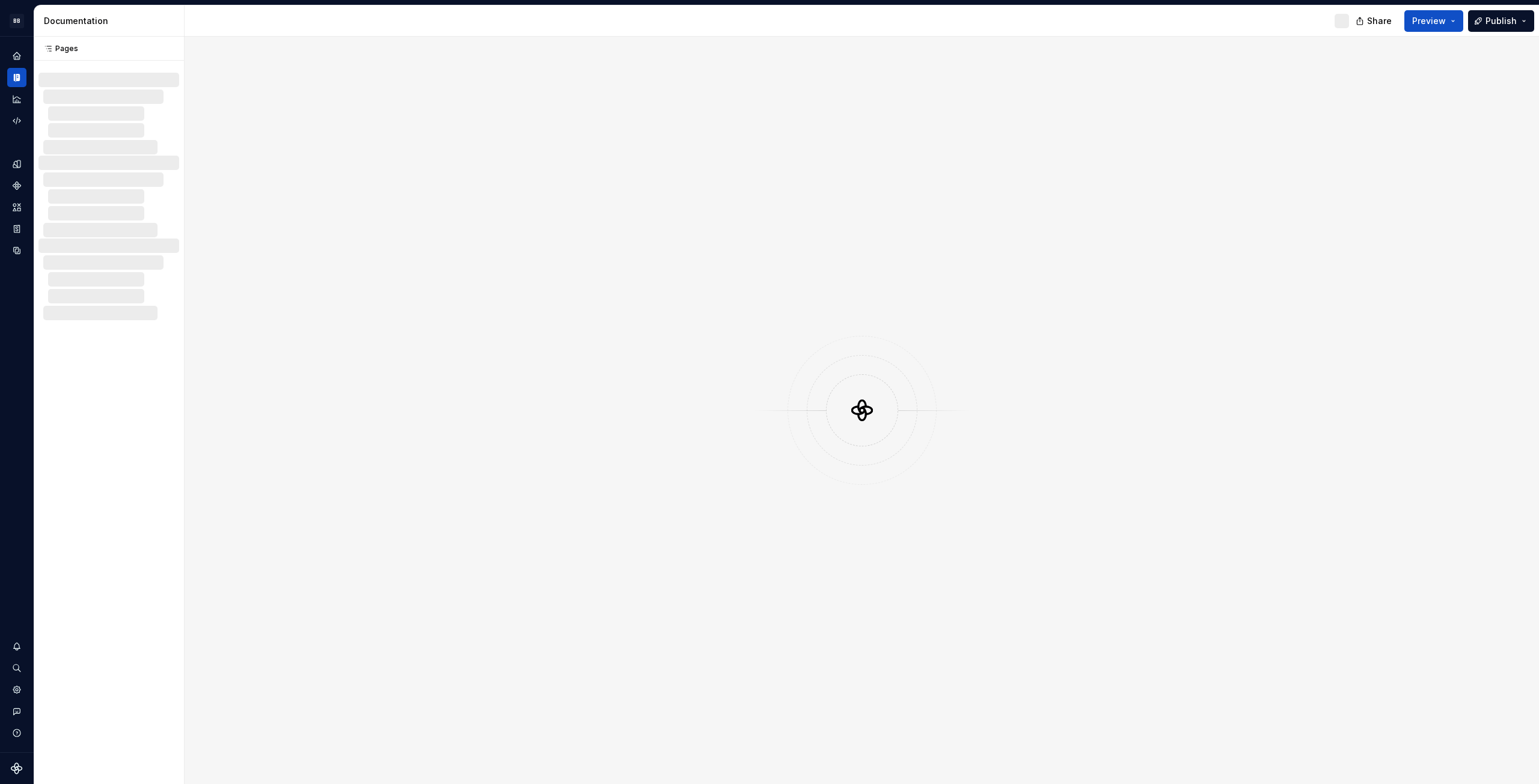
click at [769, 559] on div at bounding box center [861, 410] width 1354 height 747
